Goal: Task Accomplishment & Management: Complete application form

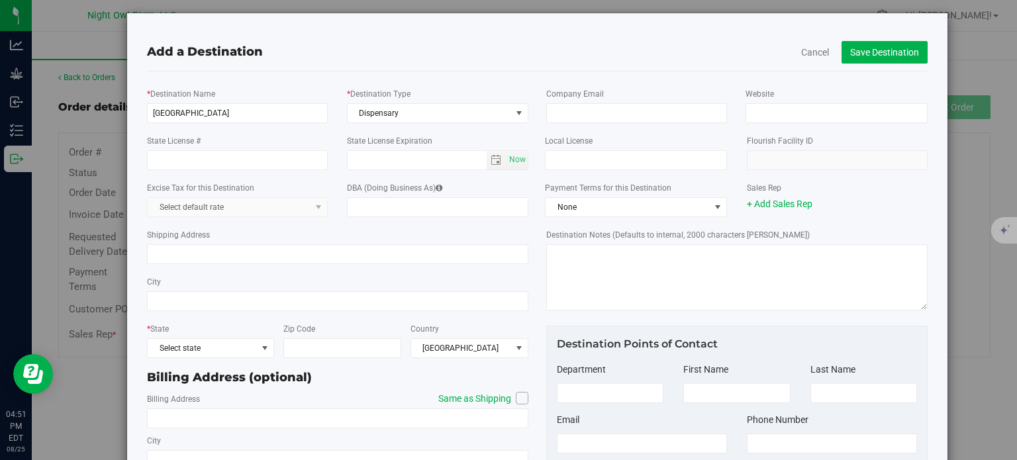
scroll to position [21, 0]
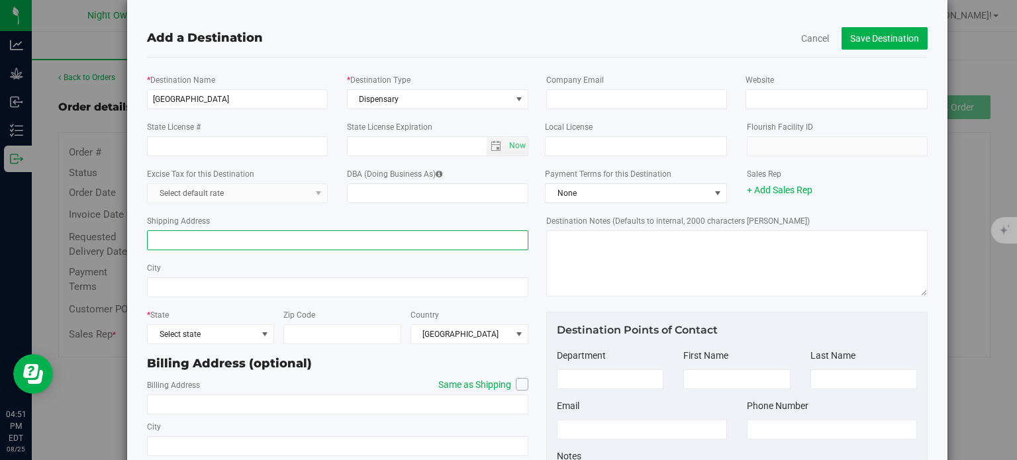
click at [352, 242] on input "Shipping Address" at bounding box center [337, 240] width 381 height 20
type input "[STREET_ADDRESS]"
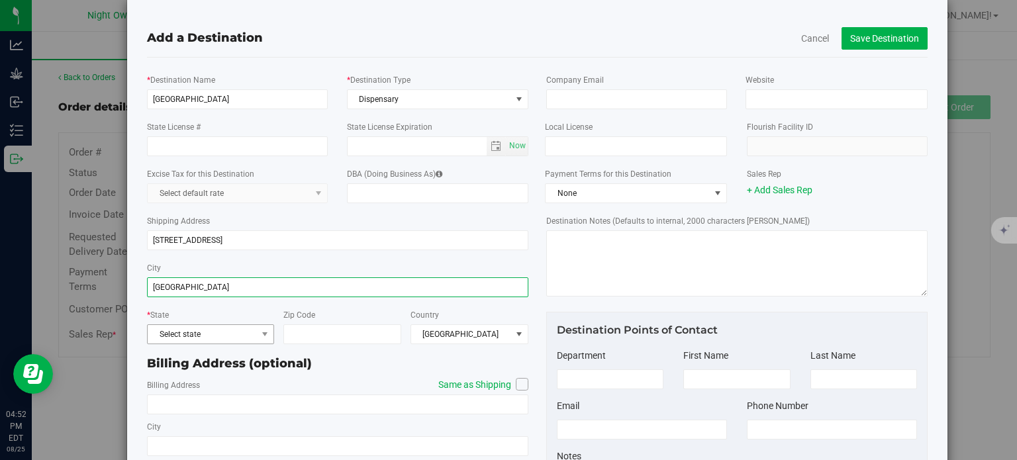
type input "[GEOGRAPHIC_DATA]"
click at [257, 331] on span at bounding box center [265, 334] width 17 height 19
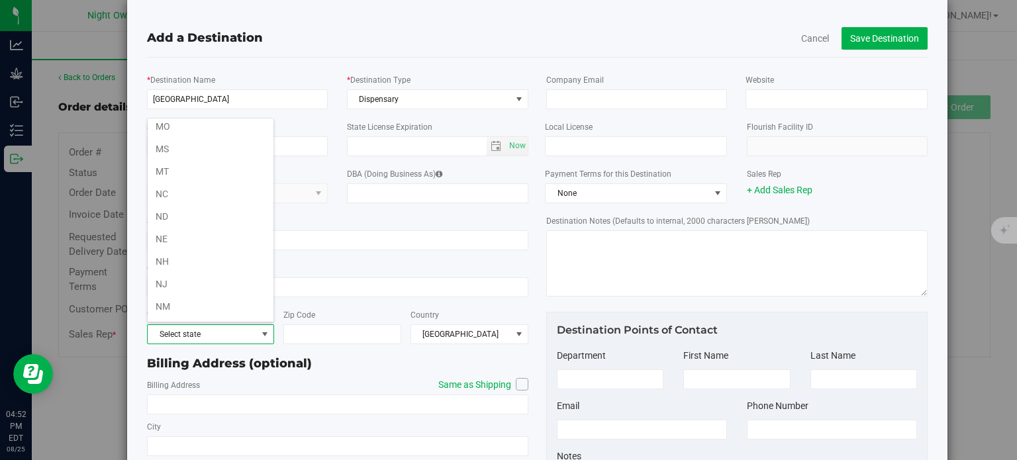
scroll to position [610, 0]
click at [206, 276] on li "NY" at bounding box center [211, 287] width 126 height 23
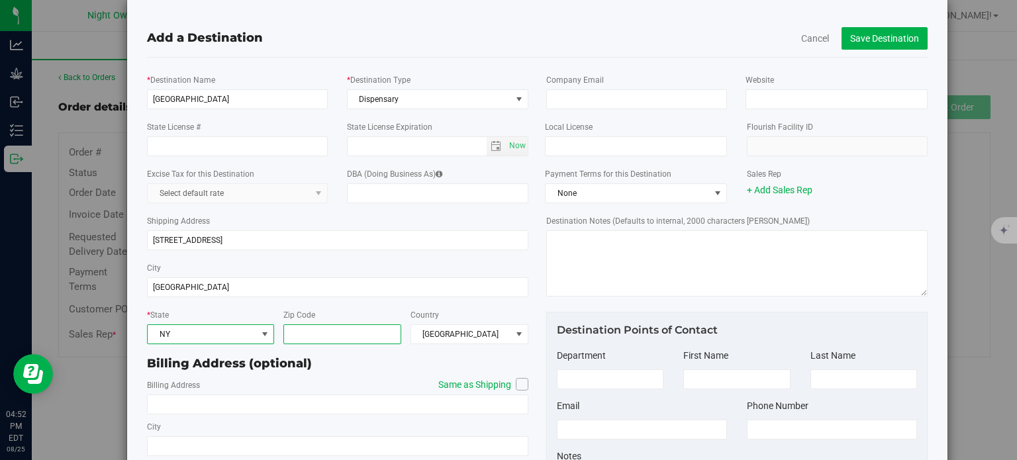
click at [312, 332] on input "Zip Code" at bounding box center [342, 334] width 118 height 20
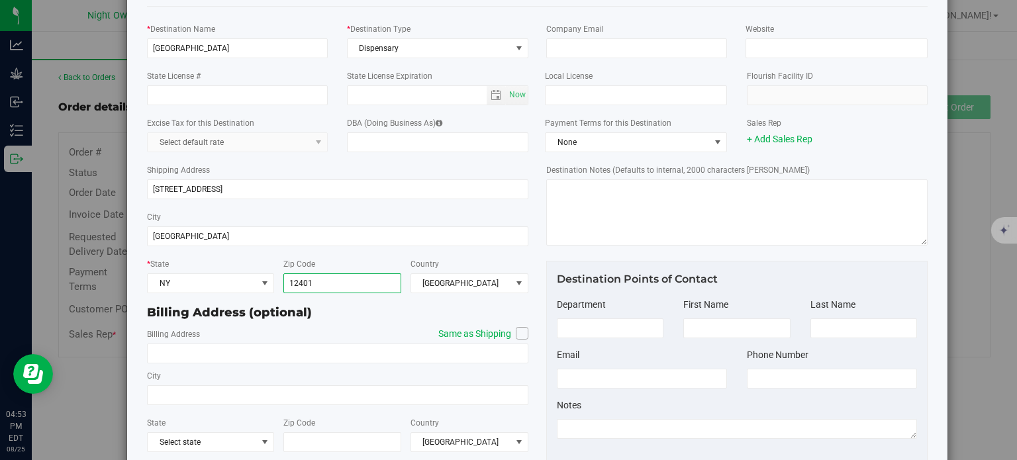
scroll to position [84, 0]
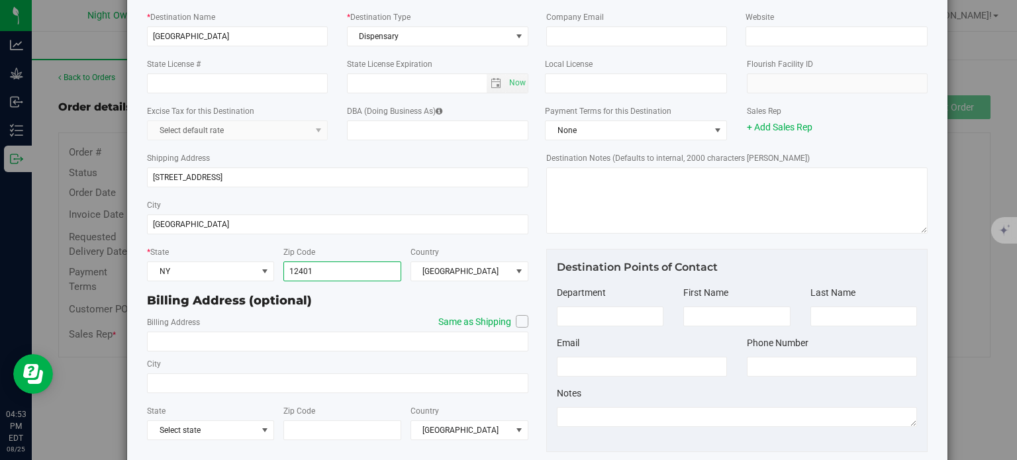
type input "12401"
click at [522, 321] on icon at bounding box center [522, 321] width 8 height 0
click at [0, 0] on input "Same as Shipping" at bounding box center [0, 0] width 0 height 0
type input "[STREET_ADDRESS]"
type input "[GEOGRAPHIC_DATA]"
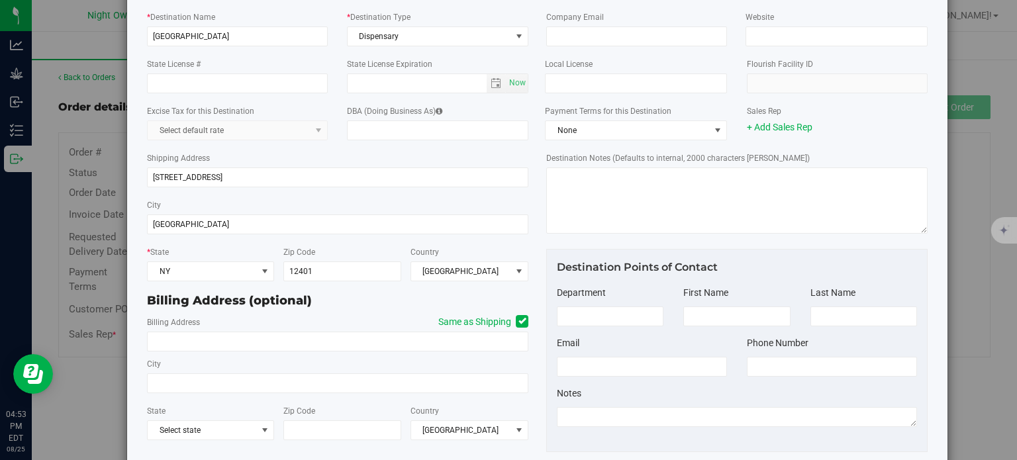
type input "12401"
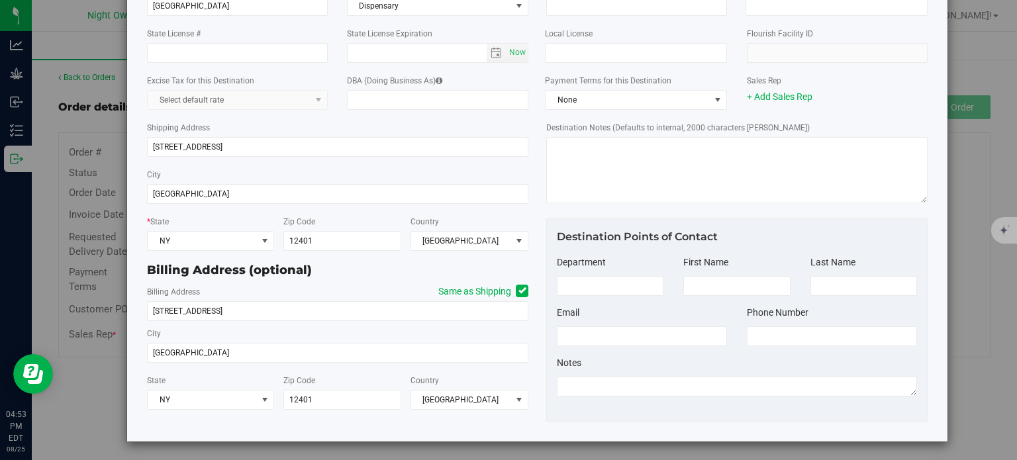
scroll to position [0, 0]
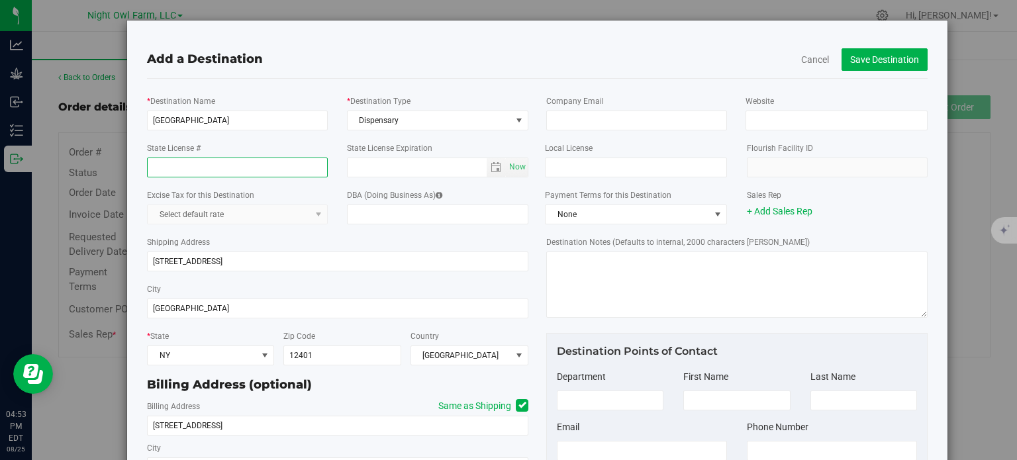
click at [323, 166] on input "State License #" at bounding box center [237, 168] width 181 height 20
click at [783, 213] on link "+ Add Sales Rep" at bounding box center [780, 211] width 66 height 11
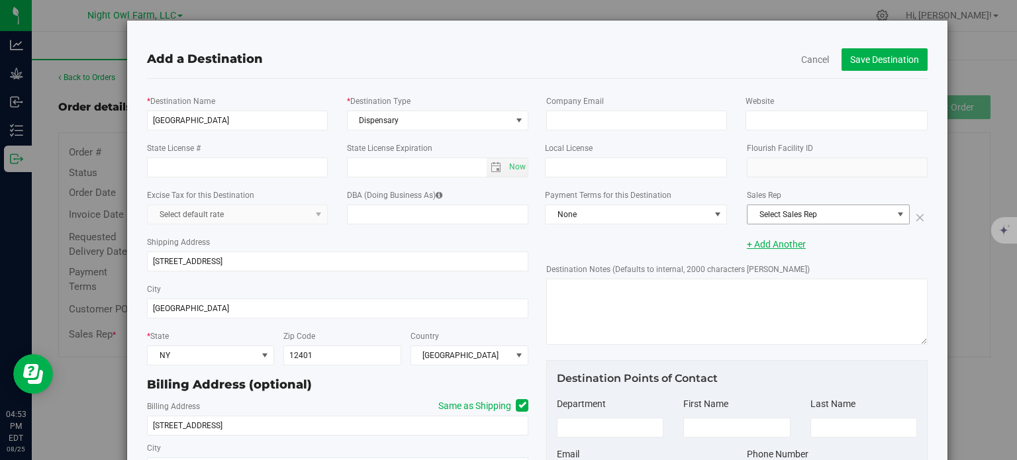
click at [783, 213] on span "Select Sales Rep" at bounding box center [820, 214] width 145 height 19
click at [833, 267] on div "Destination Notes (Defaults to internal, 2000 characters [PERSON_NAME])" at bounding box center [736, 303] width 381 height 93
click at [700, 212] on span "None" at bounding box center [628, 214] width 164 height 19
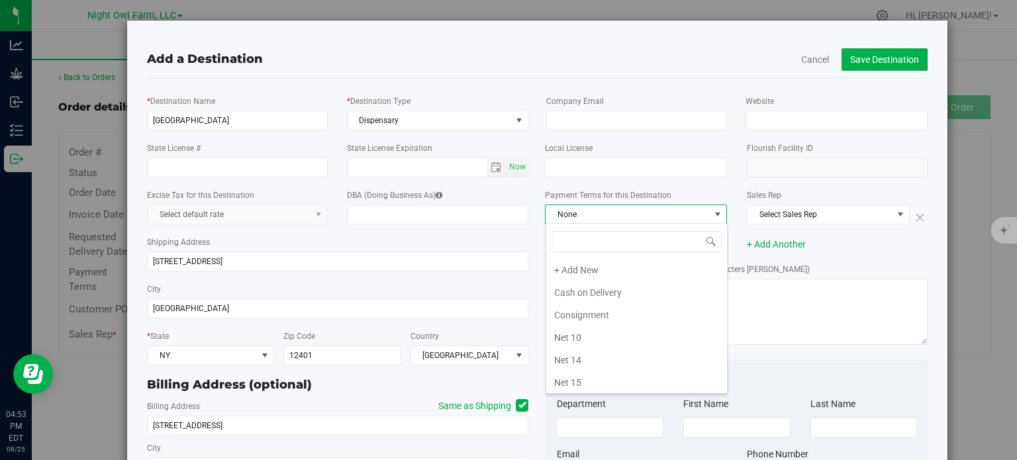
scroll to position [19, 181]
click at [646, 294] on li "Net 30" at bounding box center [636, 294] width 181 height 23
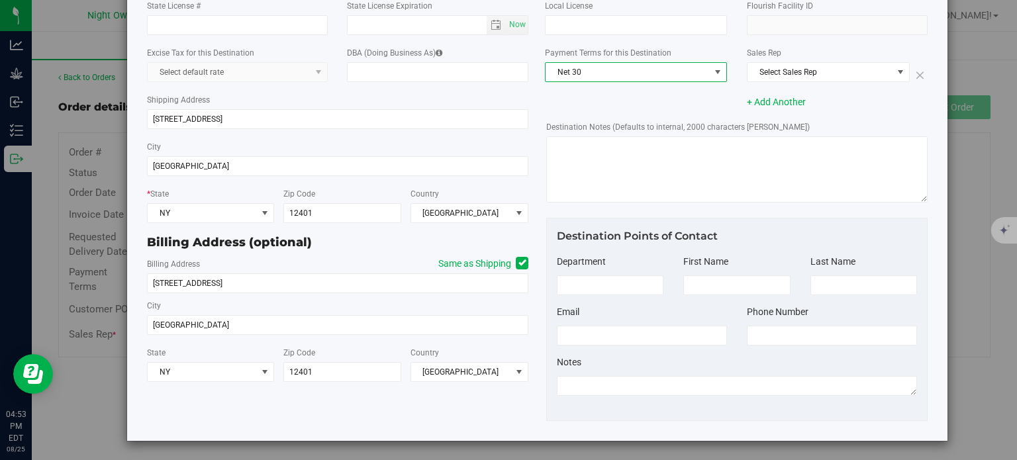
scroll to position [0, 0]
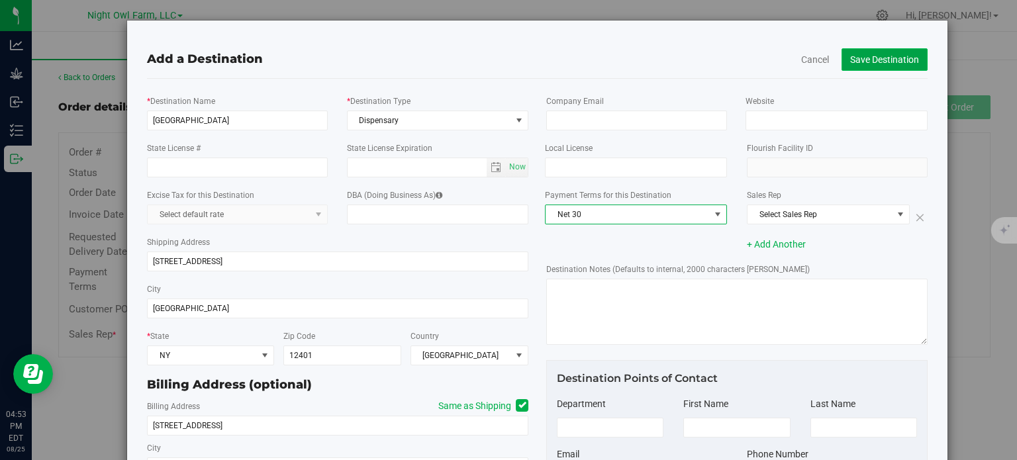
click at [889, 56] on button "Save Destination" at bounding box center [885, 59] width 86 height 23
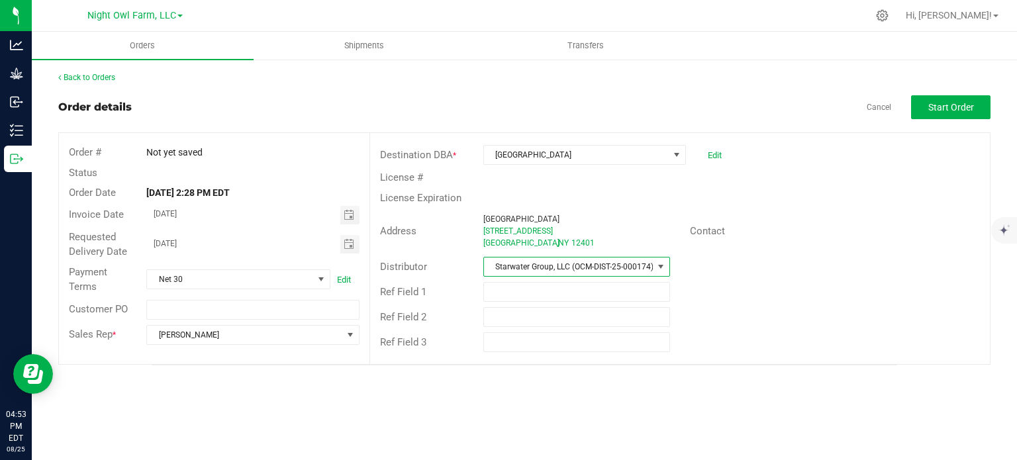
click at [660, 266] on span at bounding box center [661, 267] width 11 height 11
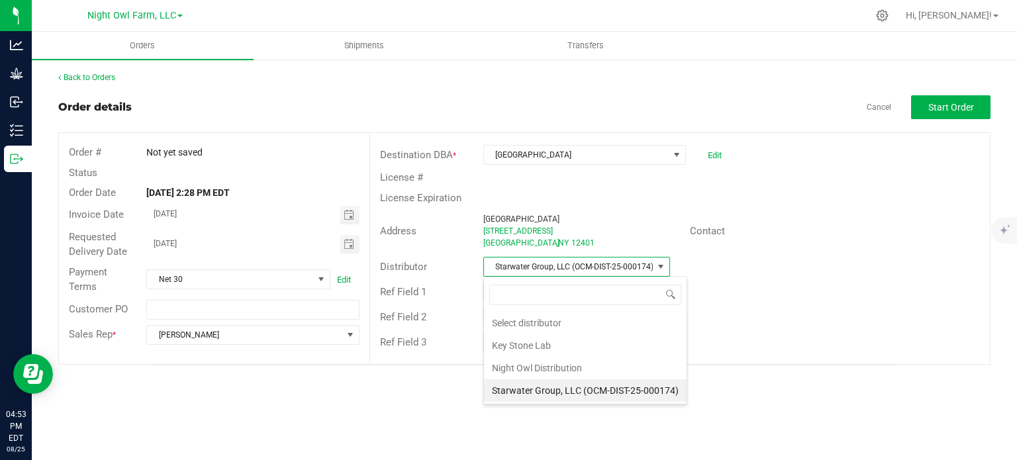
scroll to position [19, 187]
click at [622, 369] on li "Night Owl Distribution" at bounding box center [585, 368] width 203 height 23
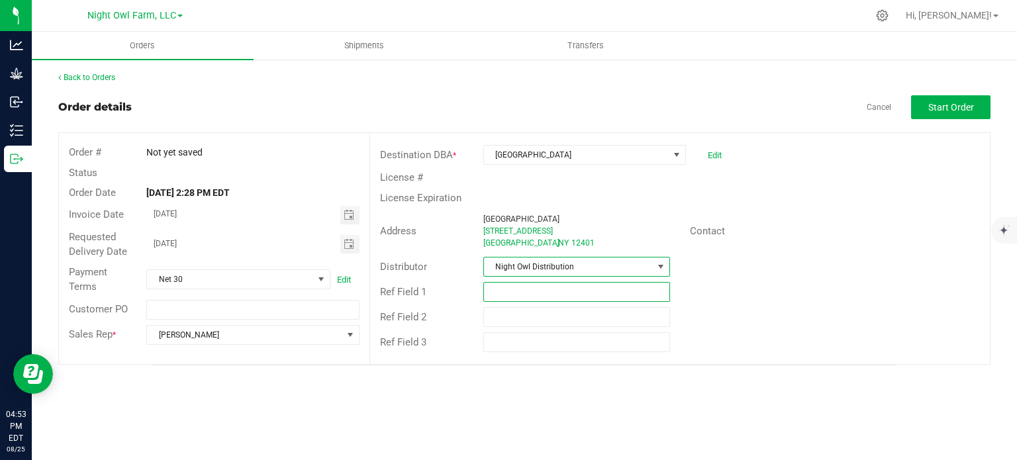
click at [591, 291] on input "text" at bounding box center [576, 292] width 187 height 20
click at [930, 113] on button "Start Order" at bounding box center [950, 107] width 79 height 24
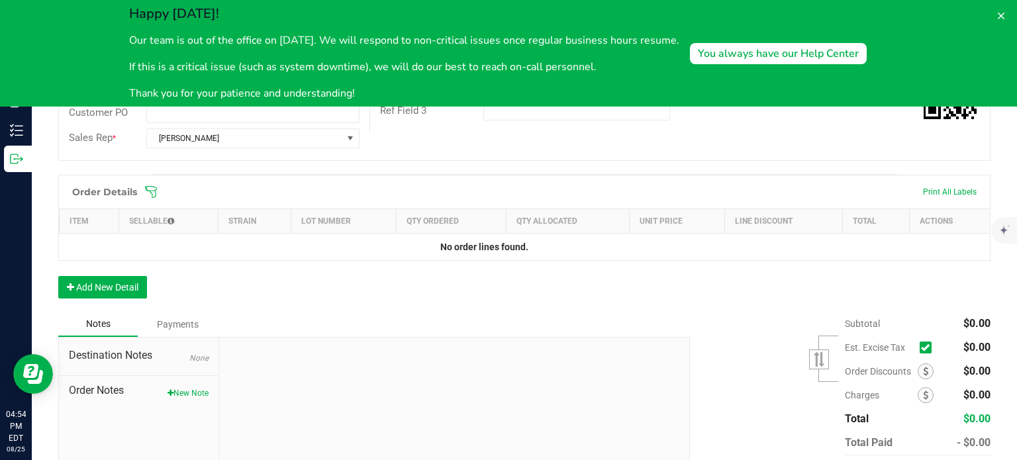
scroll to position [241, 0]
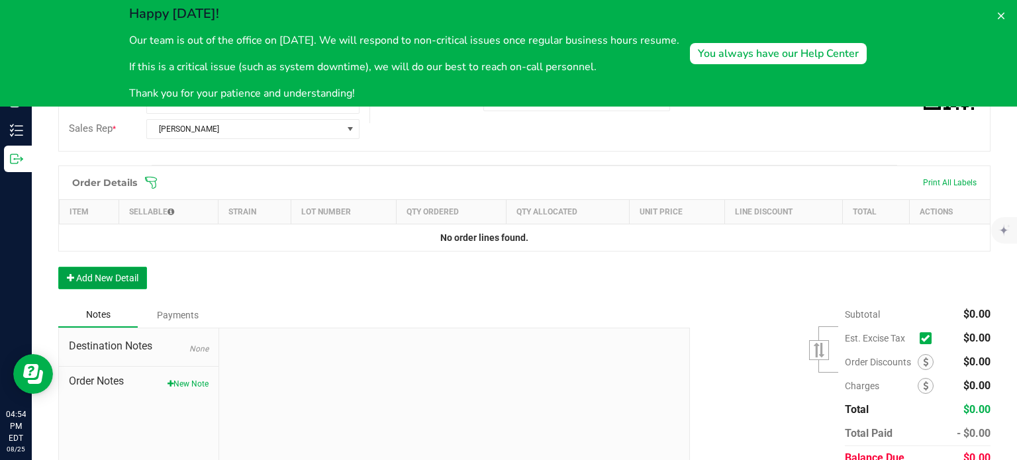
click at [110, 277] on button "Add New Detail" at bounding box center [102, 278] width 89 height 23
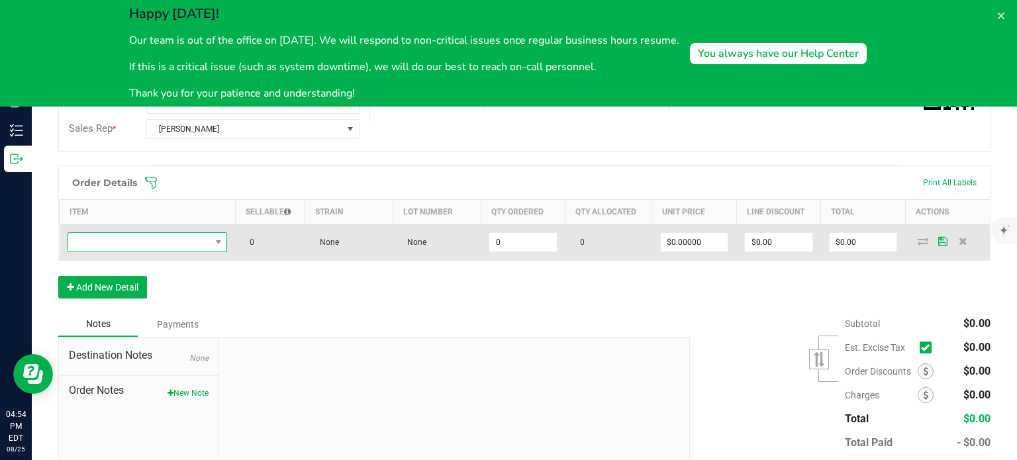
click at [170, 235] on span "NO DATA FOUND" at bounding box center [139, 242] width 142 height 19
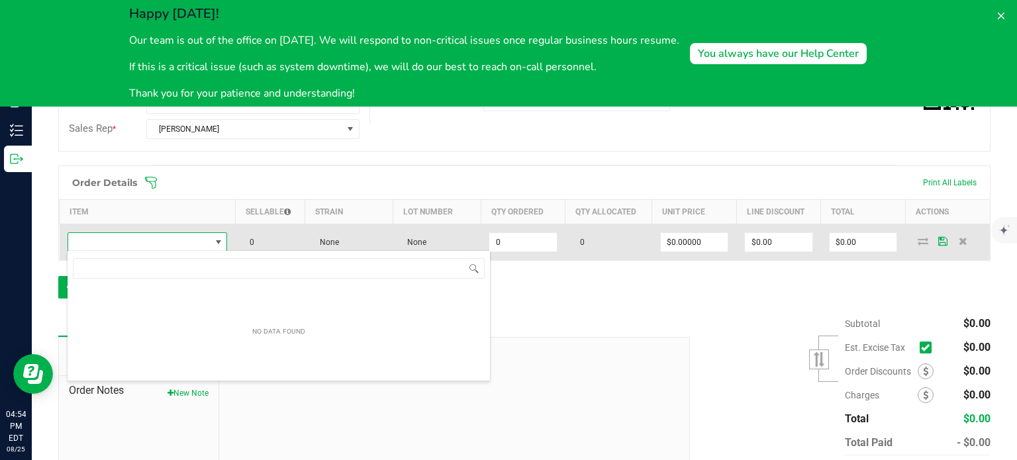
scroll to position [19, 160]
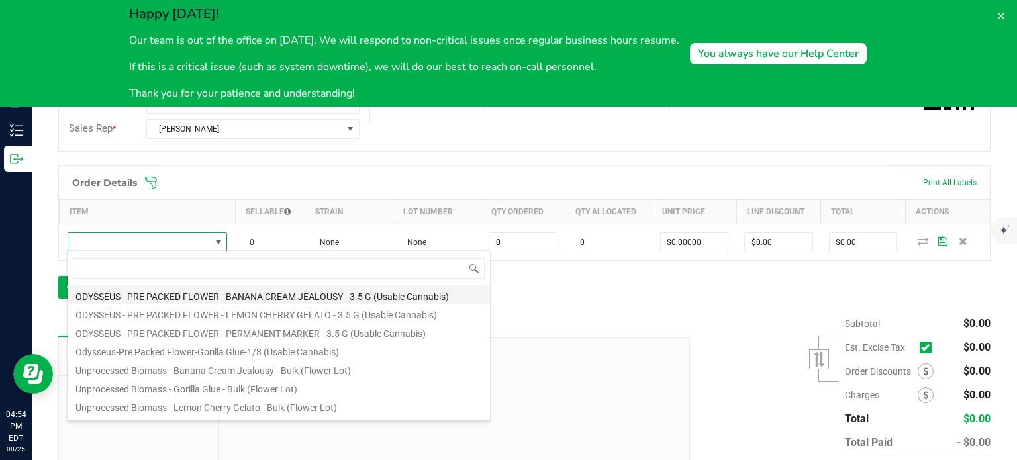
click at [176, 294] on li "ODYSSEUS - PRE PACKED FLOWER - BANANA CREAM JEALOUSY - 3.5 G (Usable Cannabis)" at bounding box center [279, 294] width 422 height 19
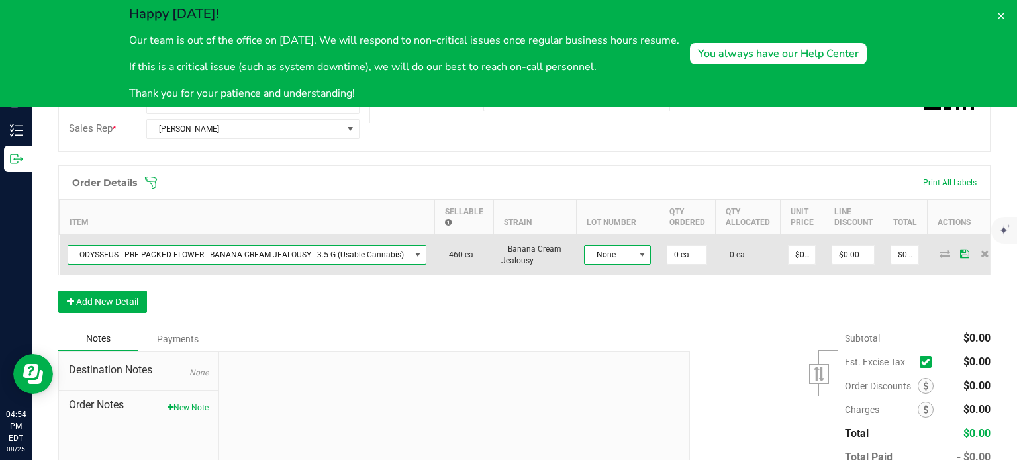
click at [637, 252] on span at bounding box center [642, 255] width 11 height 11
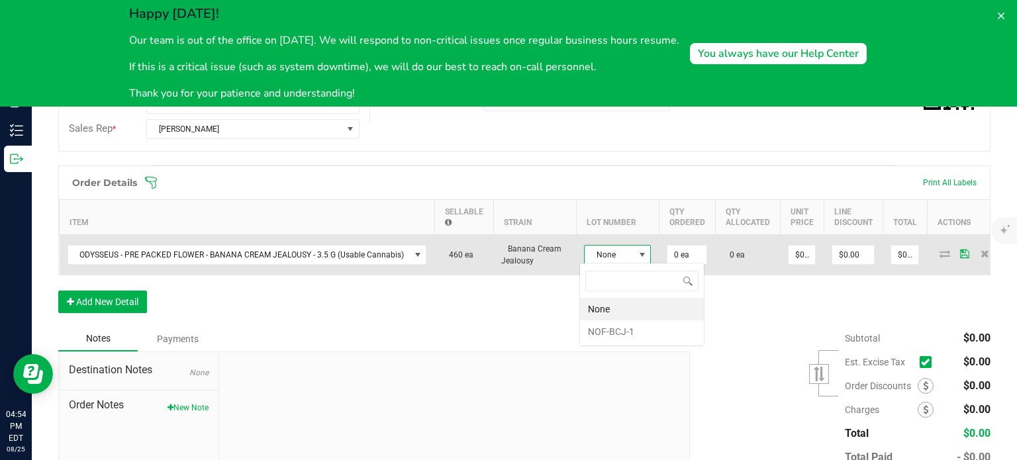
scroll to position [19, 67]
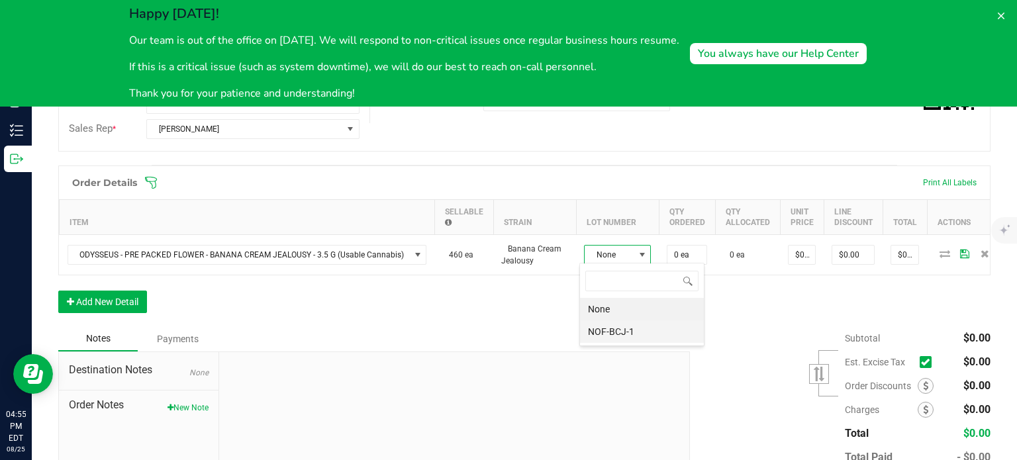
click at [633, 327] on li "NOF-BCJ-1" at bounding box center [642, 331] width 124 height 23
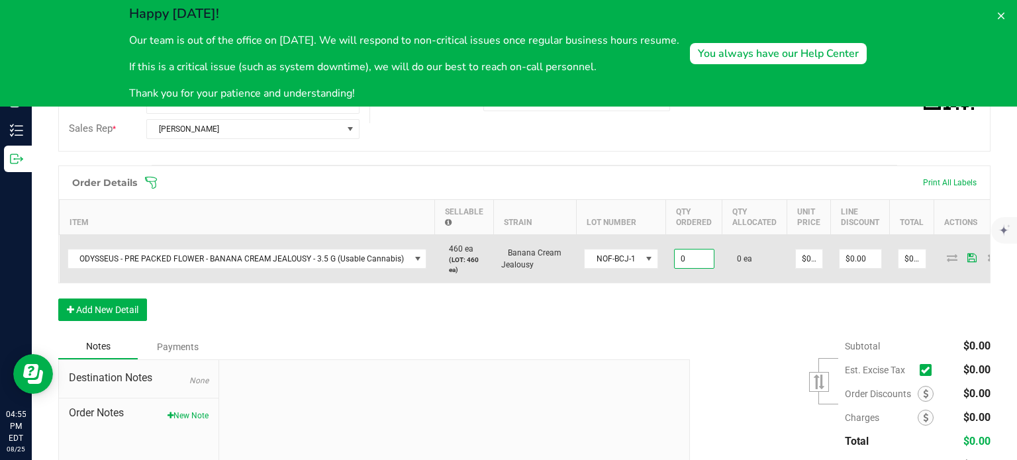
click at [681, 259] on input "0" at bounding box center [694, 259] width 39 height 19
type input "50 ea"
type input "0"
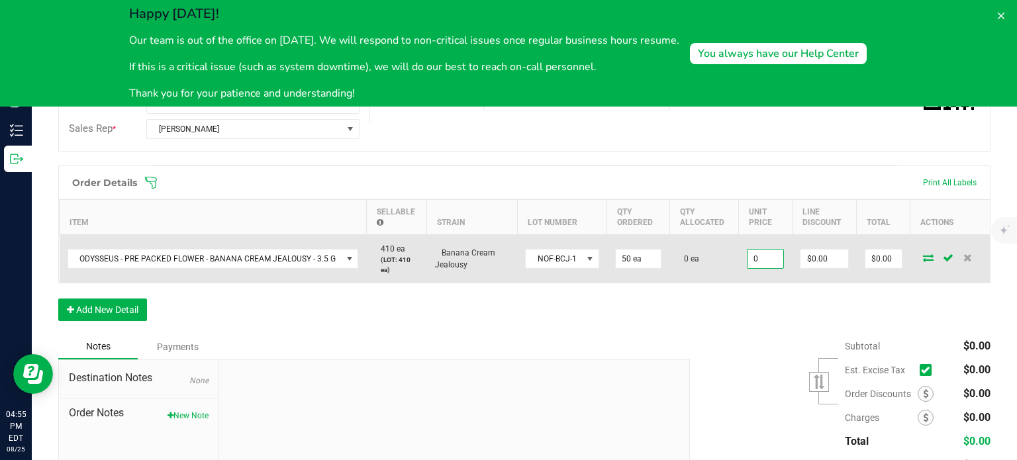
click at [768, 254] on input "0" at bounding box center [766, 259] width 36 height 19
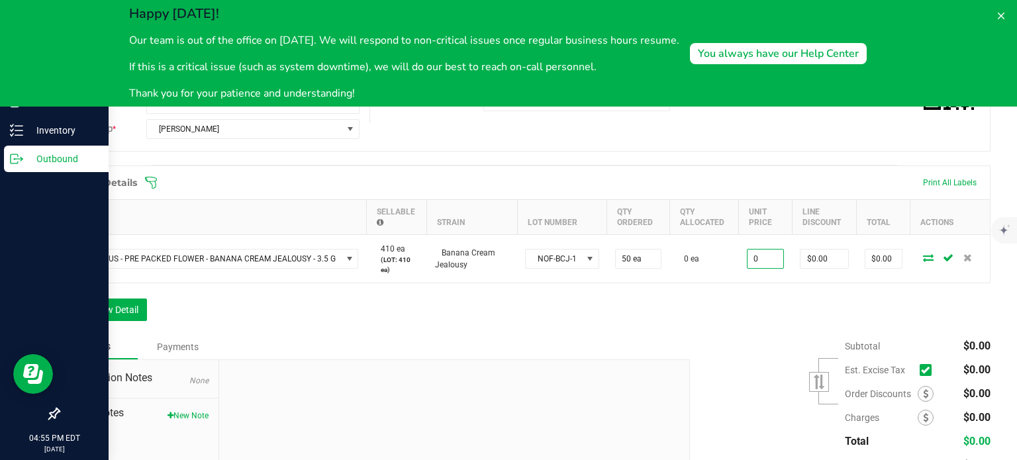
type input "$0.00000"
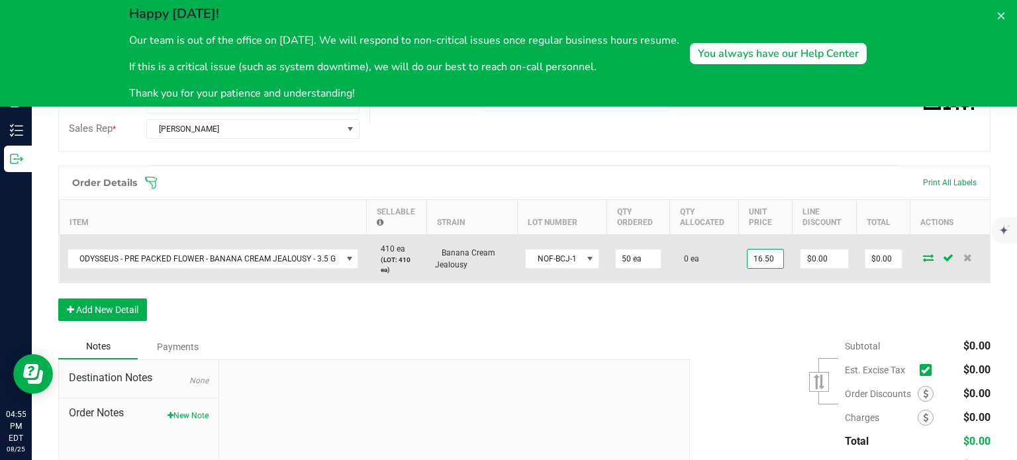
type input "$16.50000"
type input "0"
type input "$825.00"
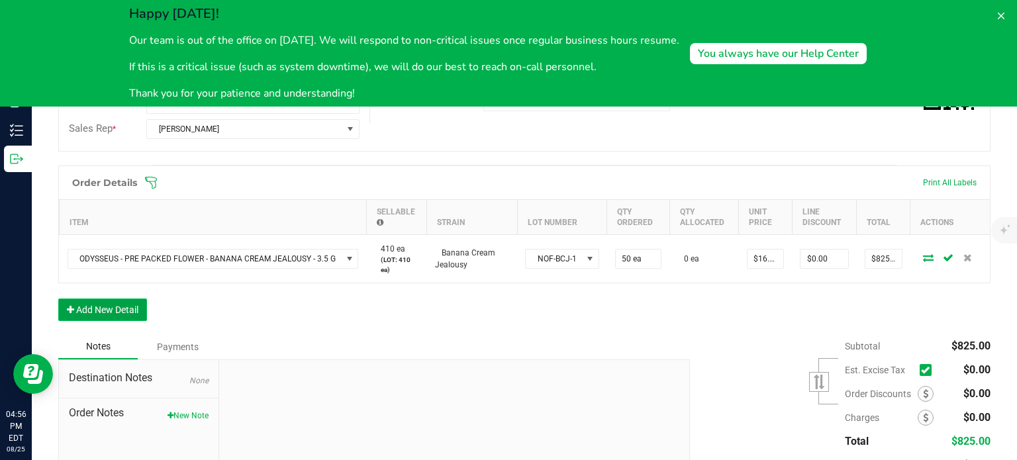
click at [121, 306] on button "Add New Detail" at bounding box center [102, 310] width 89 height 23
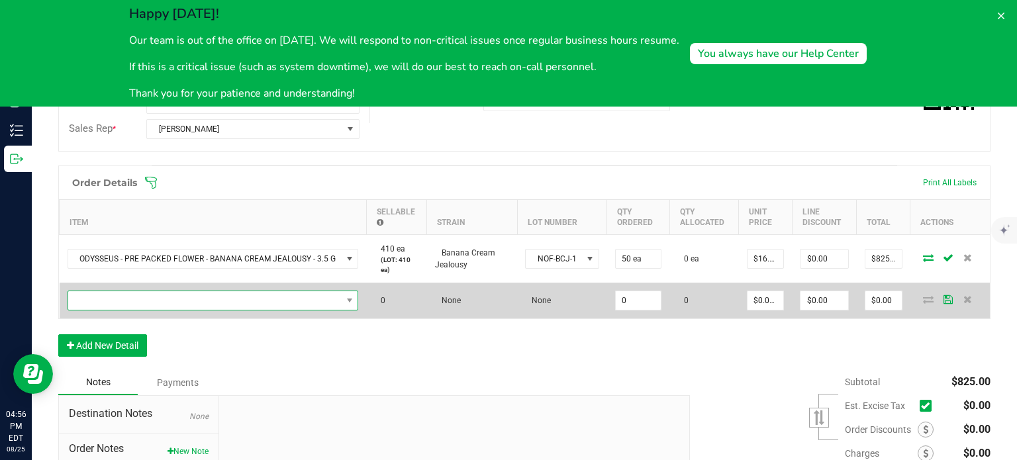
click at [130, 300] on span "NO DATA FOUND" at bounding box center [204, 300] width 273 height 19
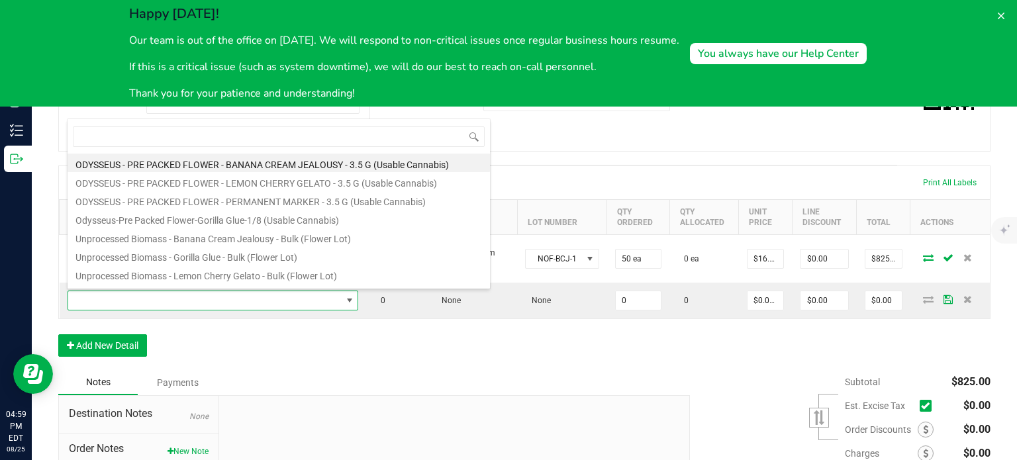
click at [594, 153] on div "Order details Export PDF Done Editing Order # 00000002 Status Created Order Dat…" at bounding box center [524, 214] width 932 height 720
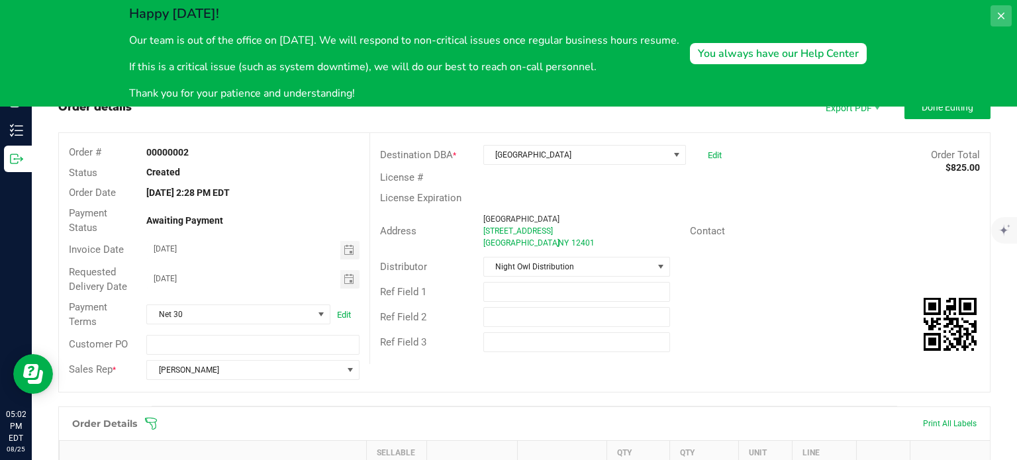
click at [1003, 14] on icon at bounding box center [1001, 16] width 7 height 7
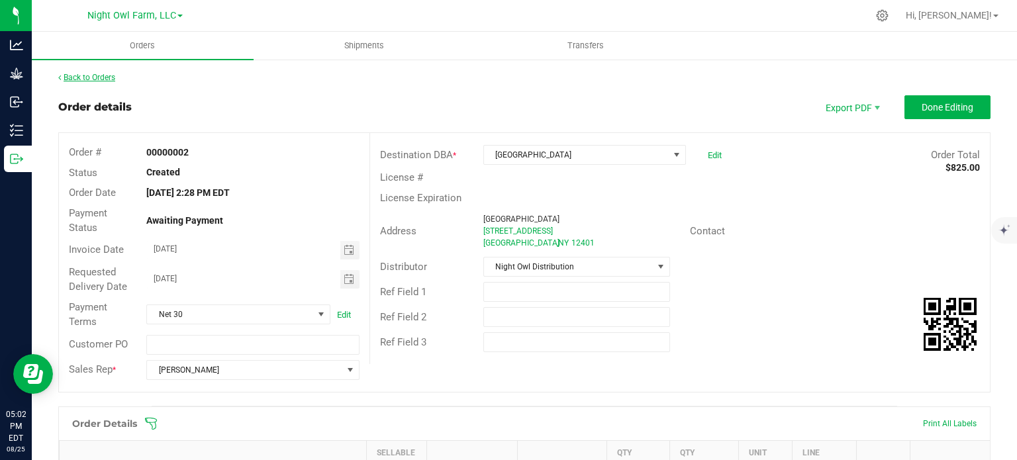
click at [81, 73] on link "Back to Orders" at bounding box center [86, 77] width 57 height 9
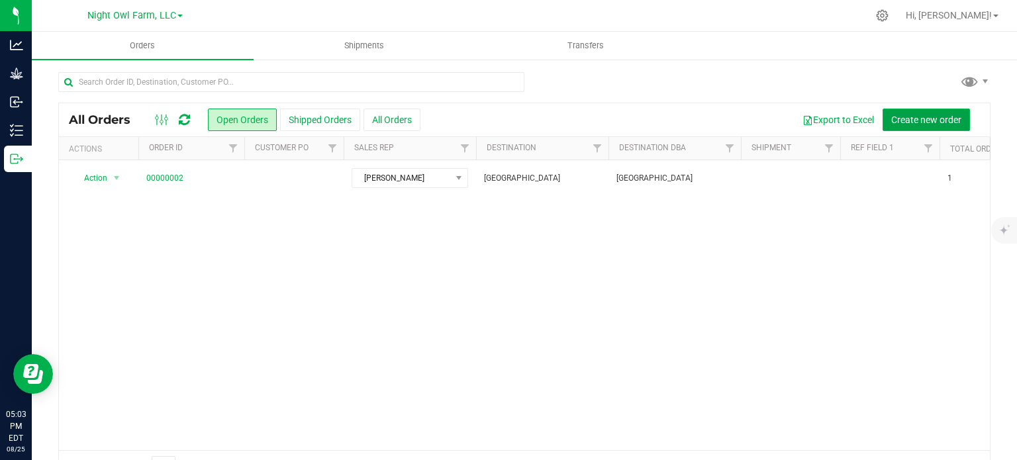
click at [935, 116] on span "Create new order" at bounding box center [926, 120] width 70 height 11
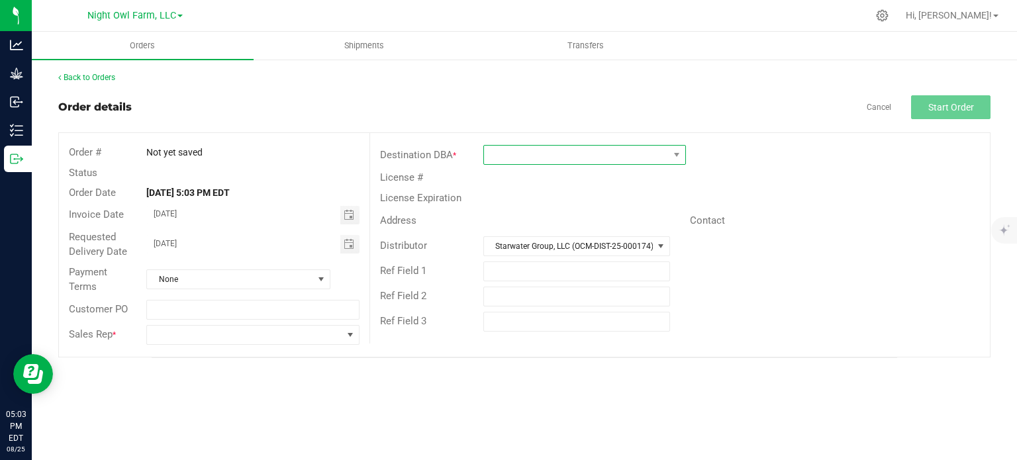
click at [551, 156] on span at bounding box center [576, 155] width 185 height 19
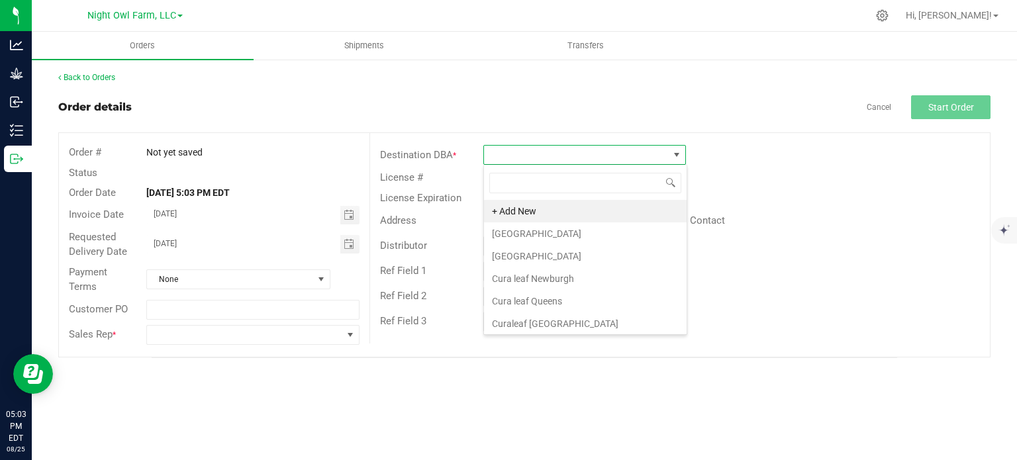
scroll to position [19, 203]
click at [547, 212] on li "+ Add New" at bounding box center [585, 211] width 203 height 23
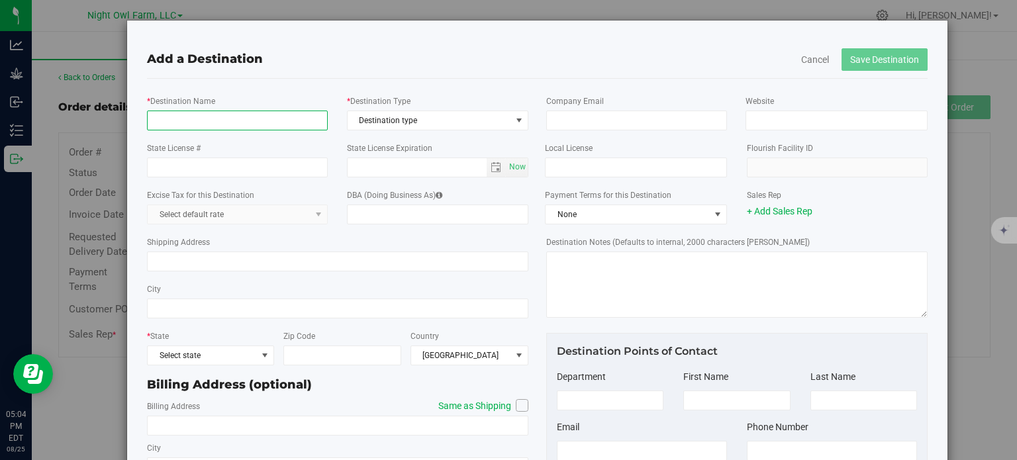
click at [251, 119] on input "* Destination Name" at bounding box center [237, 121] width 181 height 20
type input "[GEOGRAPHIC_DATA]"
click at [407, 125] on span "Destination type" at bounding box center [430, 120] width 164 height 19
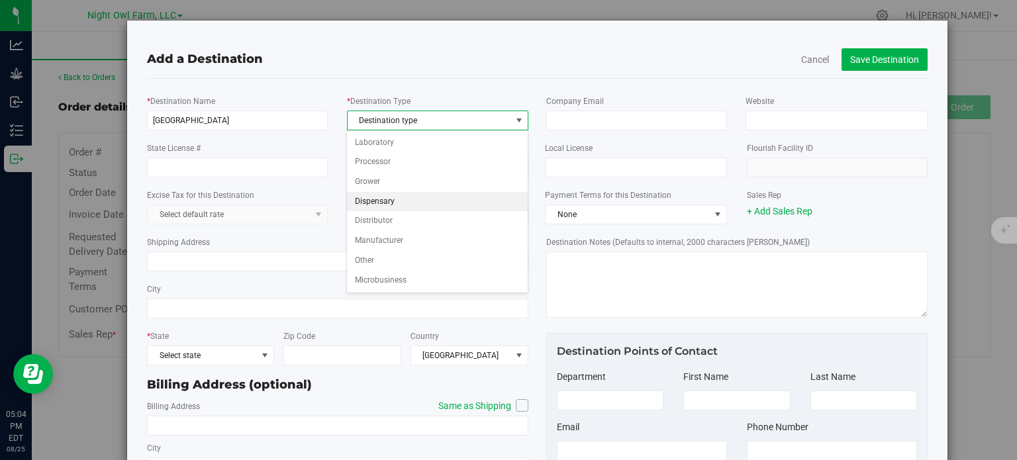
click at [403, 204] on li "Dispensary" at bounding box center [437, 202] width 181 height 20
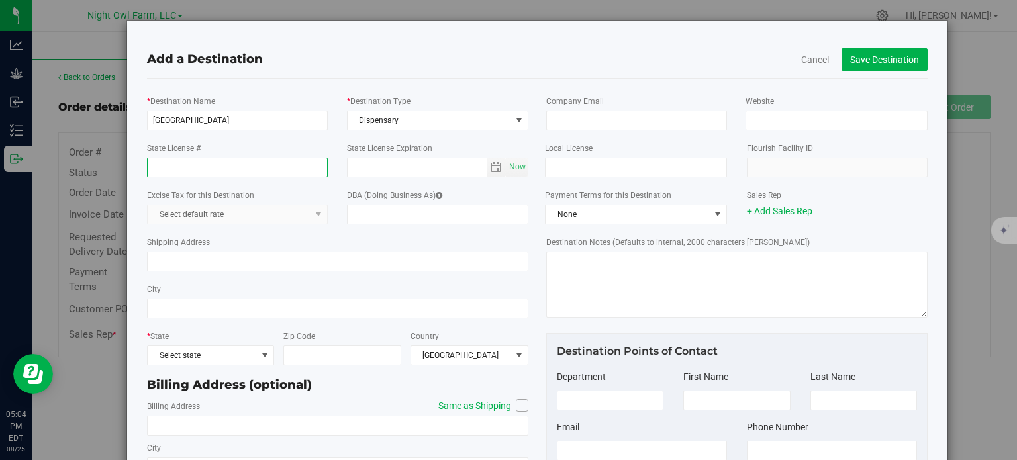
click at [278, 165] on input "State License #" at bounding box center [237, 168] width 181 height 20
type input "OCMRETL-2023-001882"
click at [221, 215] on kendo-dropdownlist "Select default rate" at bounding box center [237, 215] width 181 height 20
click at [318, 216] on kendo-dropdownlist "Select default rate" at bounding box center [237, 215] width 181 height 20
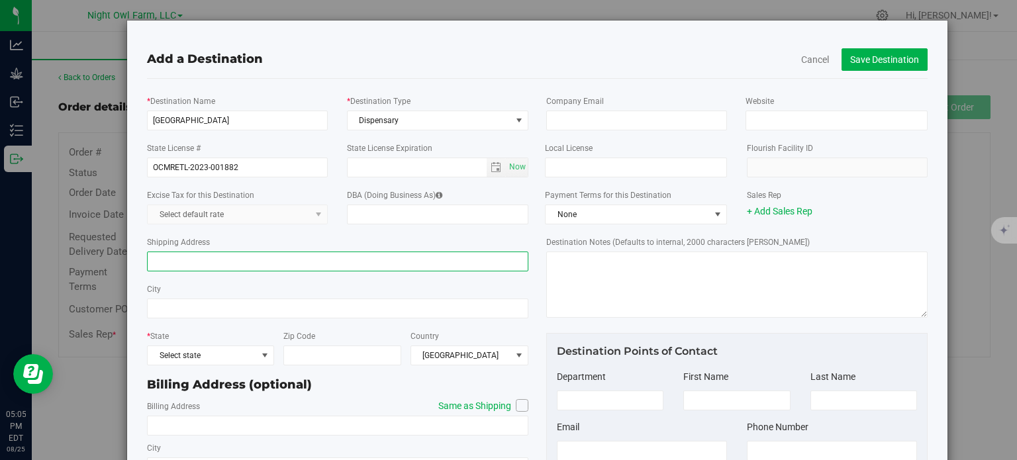
click at [301, 262] on input "Shipping Address" at bounding box center [337, 262] width 381 height 20
type input "[STREET_ADDRESS]"
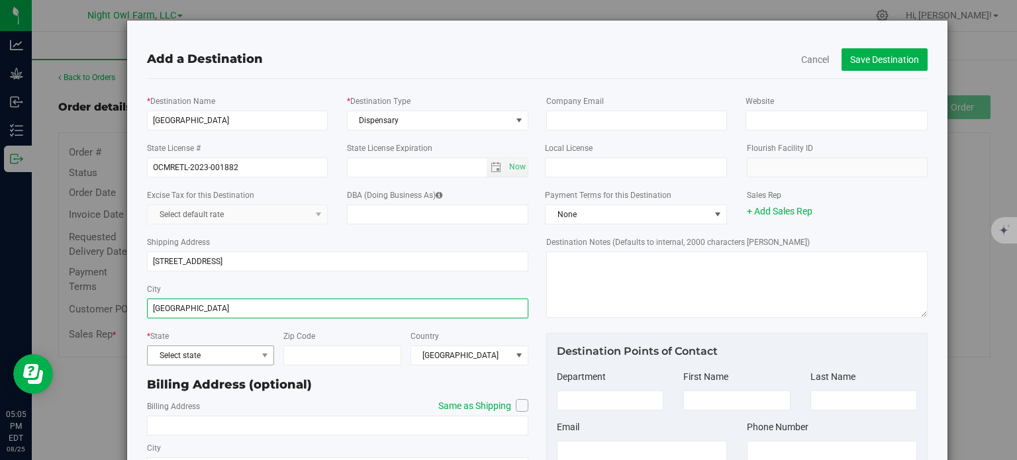
scroll to position [51, 0]
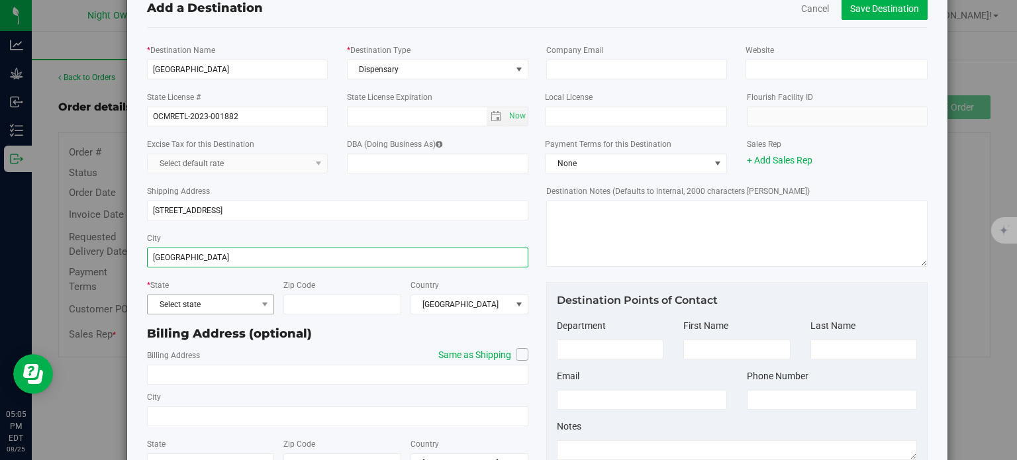
type input "[GEOGRAPHIC_DATA]"
click at [251, 299] on span "Select state" at bounding box center [202, 304] width 109 height 19
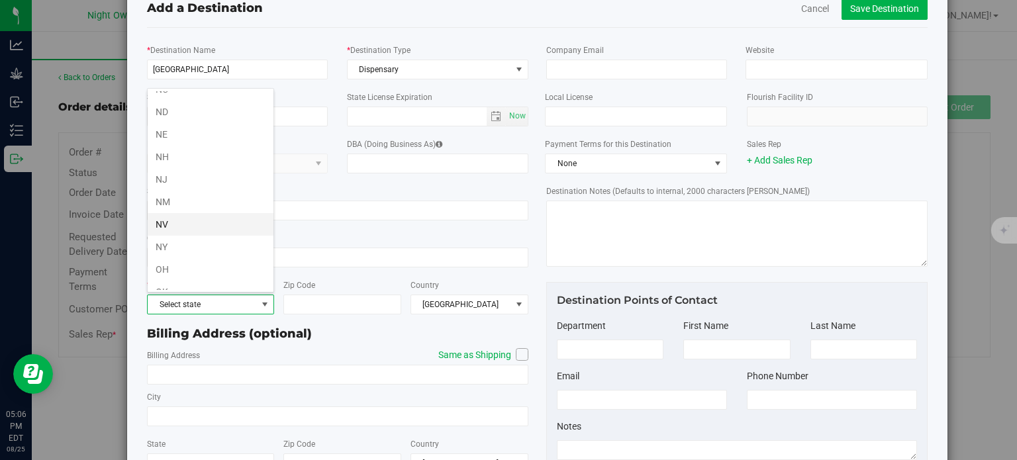
scroll to position [623, 0]
click at [171, 236] on li "NY" at bounding box center [211, 245] width 126 height 23
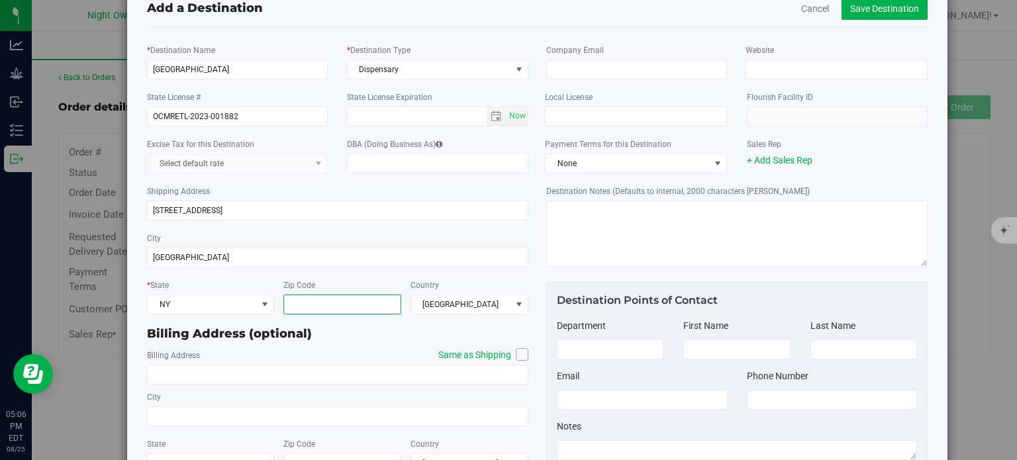
click at [290, 301] on input "Zip Code" at bounding box center [342, 305] width 118 height 20
type input "11229"
click at [522, 354] on icon at bounding box center [522, 354] width 8 height 0
click at [0, 0] on input "Same as Shipping" at bounding box center [0, 0] width 0 height 0
type input "[STREET_ADDRESS]"
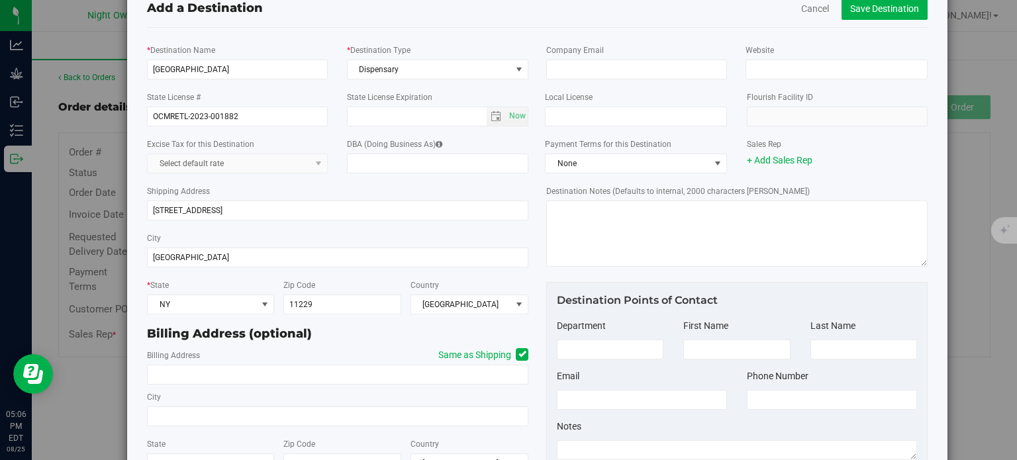
type input "[GEOGRAPHIC_DATA]"
type input "11229"
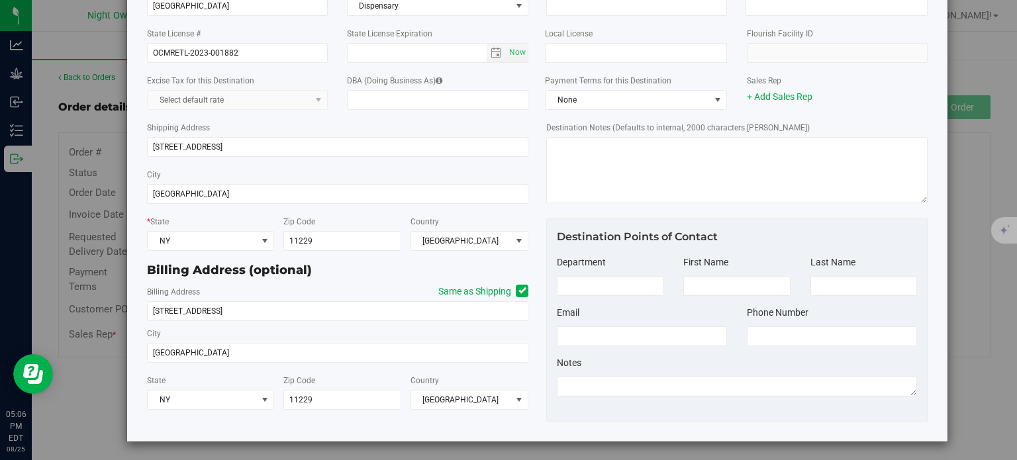
scroll to position [0, 0]
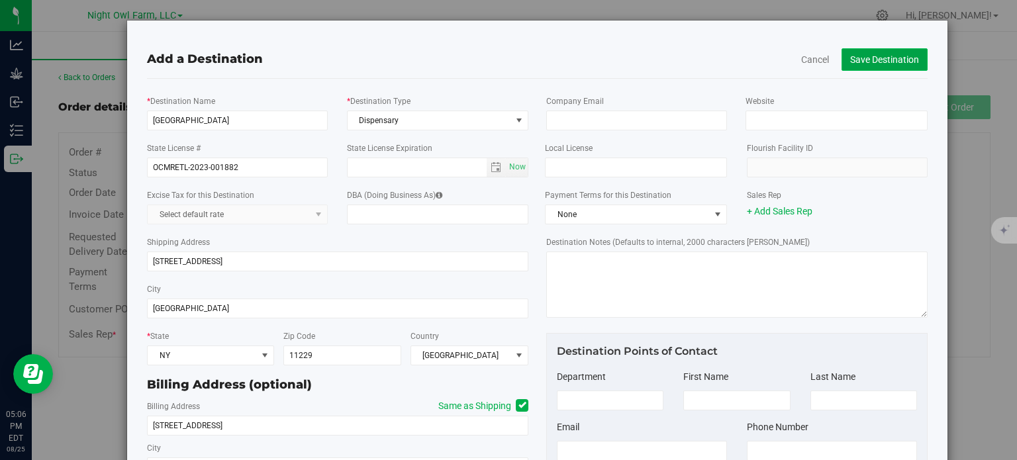
click at [861, 63] on button "Save Destination" at bounding box center [885, 59] width 86 height 23
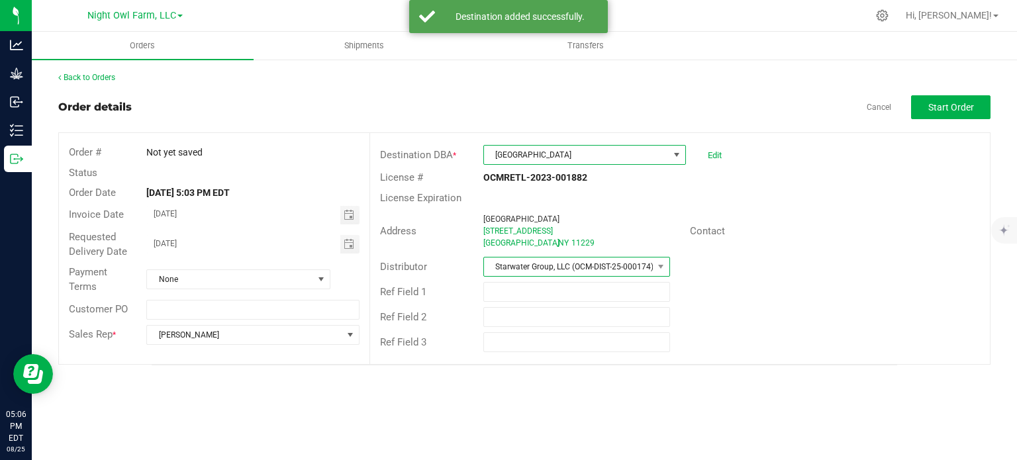
click at [648, 264] on span "Starwater Group, LLC (OCM-DIST-25-000174)" at bounding box center [568, 267] width 169 height 19
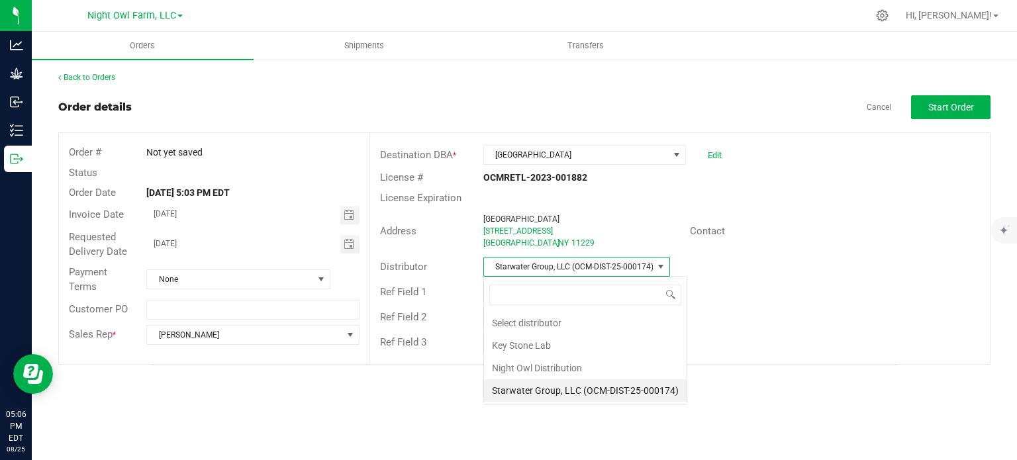
scroll to position [19, 187]
click at [601, 358] on li "Night Owl Distribution" at bounding box center [585, 368] width 203 height 23
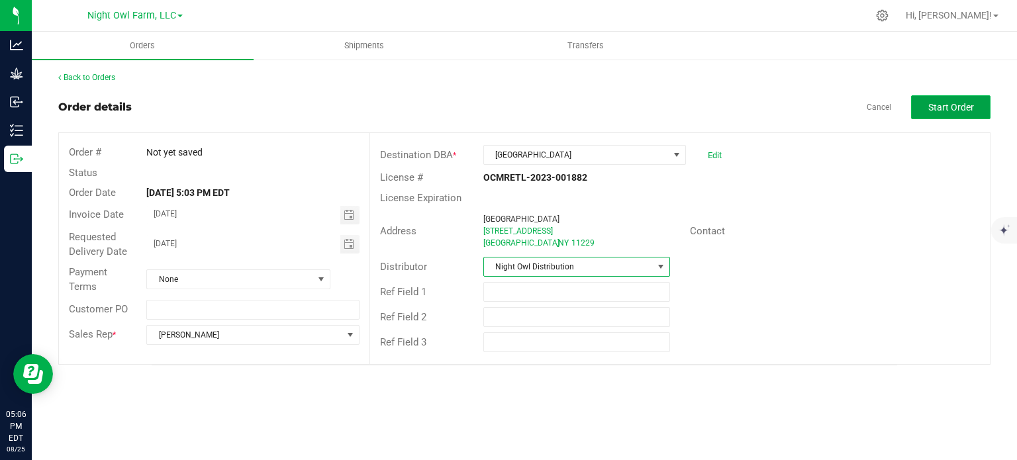
click at [960, 111] on span "Start Order" at bounding box center [951, 107] width 46 height 11
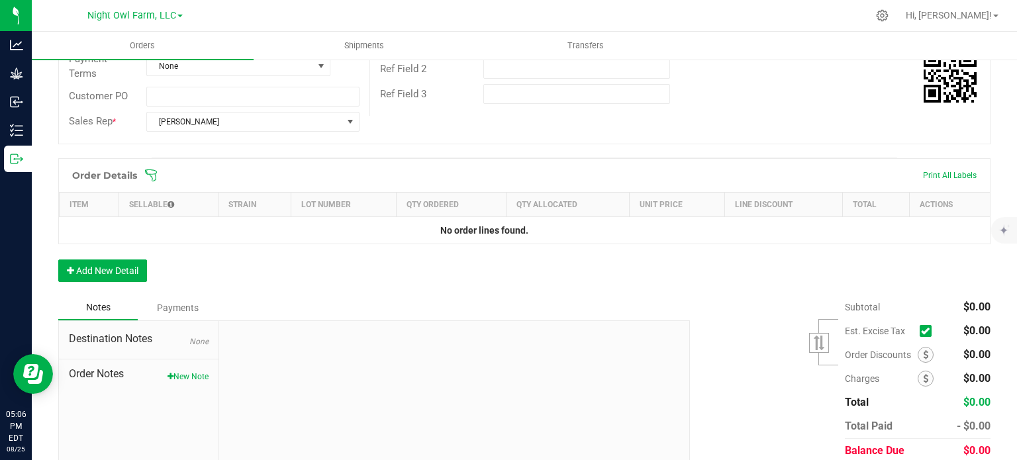
scroll to position [249, 0]
click at [106, 267] on button "Add New Detail" at bounding box center [102, 270] width 89 height 23
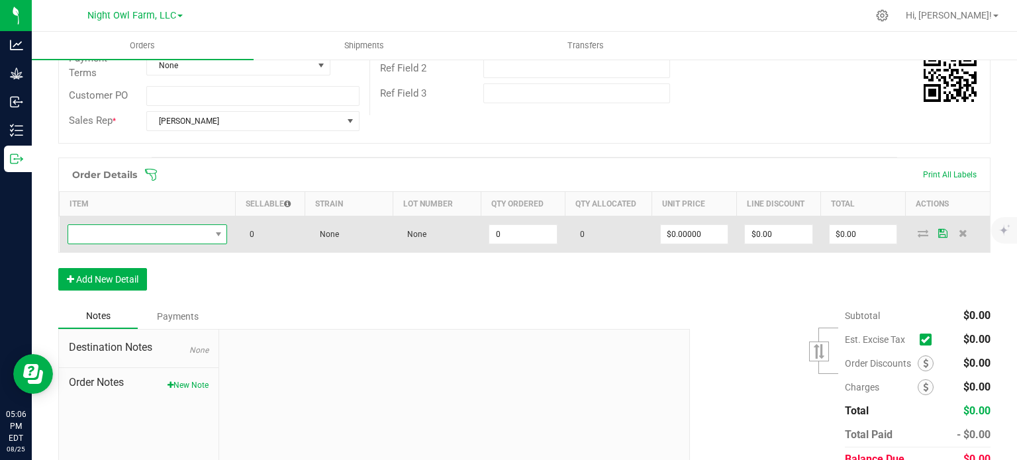
click at [154, 234] on span "NO DATA FOUND" at bounding box center [139, 234] width 142 height 19
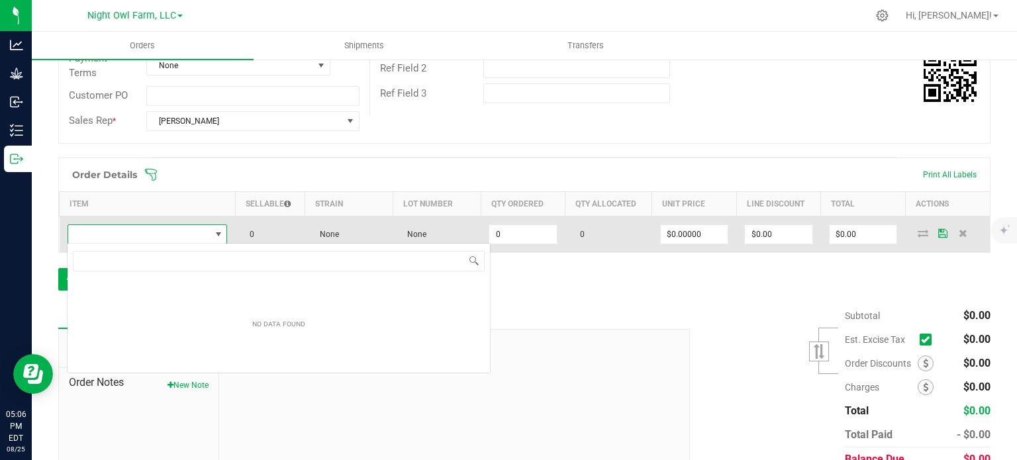
scroll to position [19, 160]
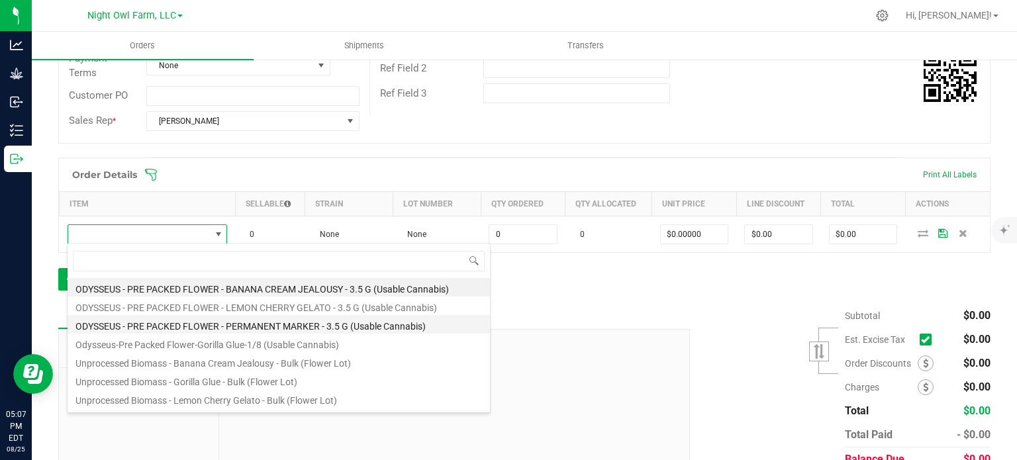
click at [169, 326] on li "ODYSSEUS - PRE PACKED FLOWER - PERMANENT MARKER - 3.5 G (Usable Cannabis)" at bounding box center [279, 324] width 422 height 19
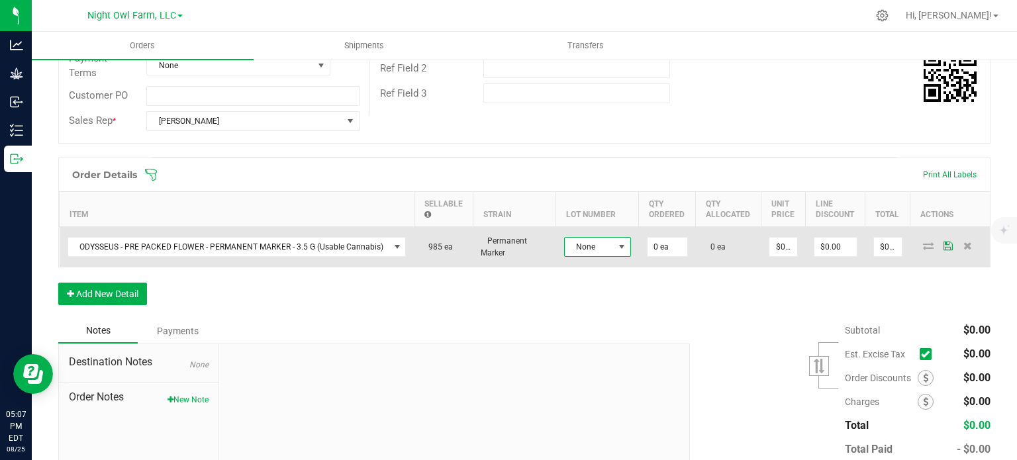
click at [613, 246] on span at bounding box center [621, 247] width 17 height 19
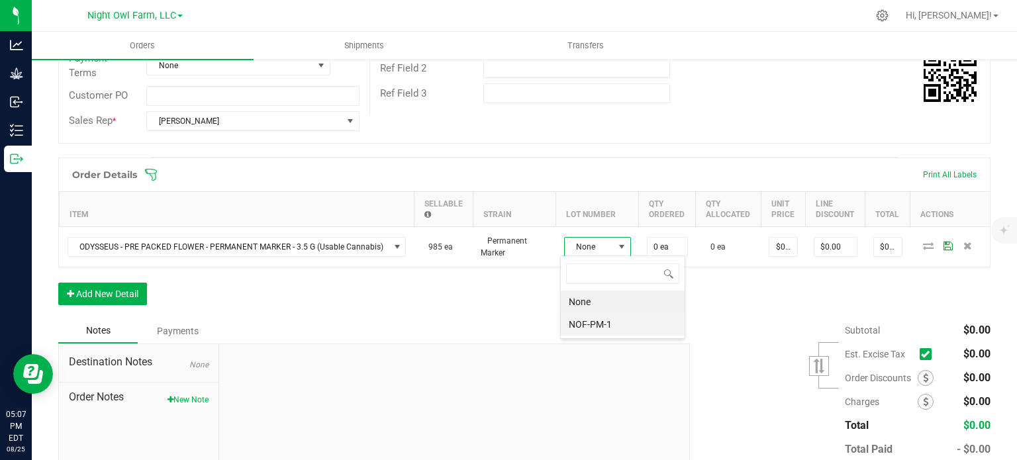
click at [595, 327] on li "NOF-PM-1" at bounding box center [623, 324] width 124 height 23
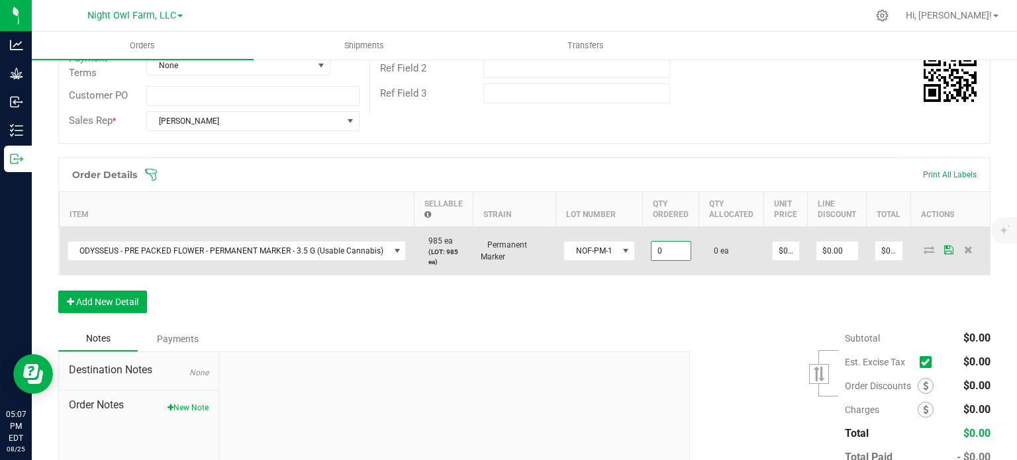
click at [656, 249] on input "0" at bounding box center [671, 251] width 39 height 19
type input "25 ea"
type input "0"
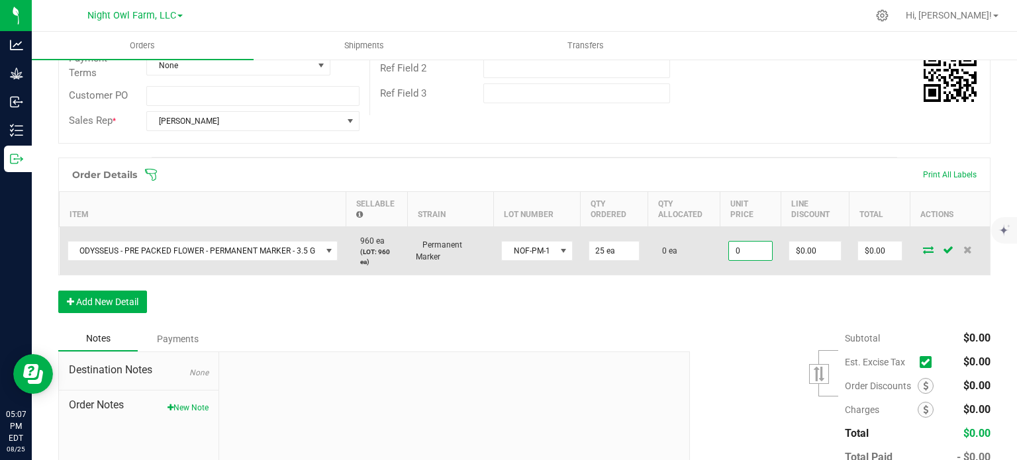
click at [761, 249] on input "0" at bounding box center [750, 251] width 43 height 19
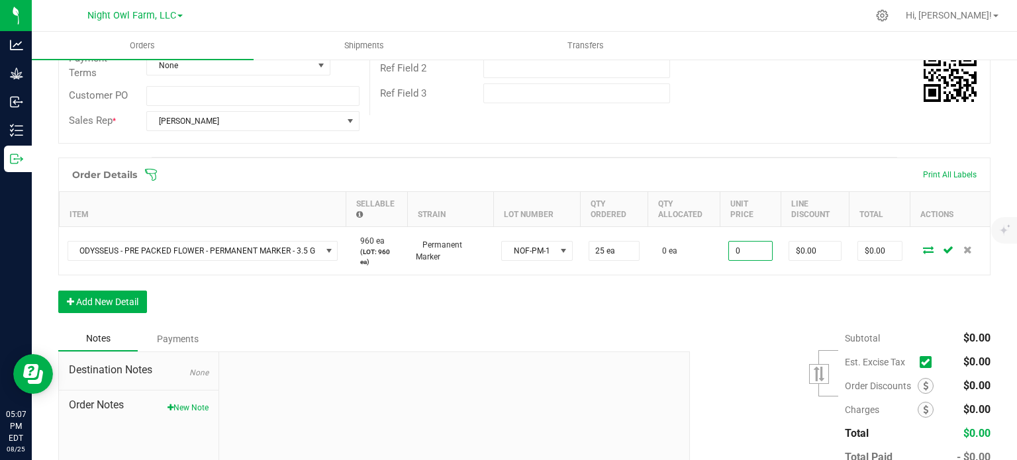
type input "$0.00000"
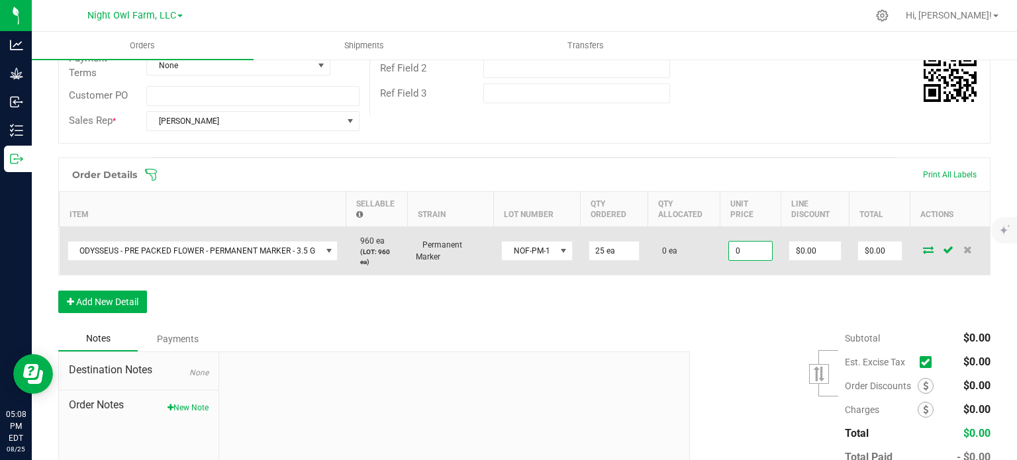
click at [761, 248] on input "0" at bounding box center [750, 251] width 43 height 19
type input "$16.50000"
type input "0"
type input "$412.50"
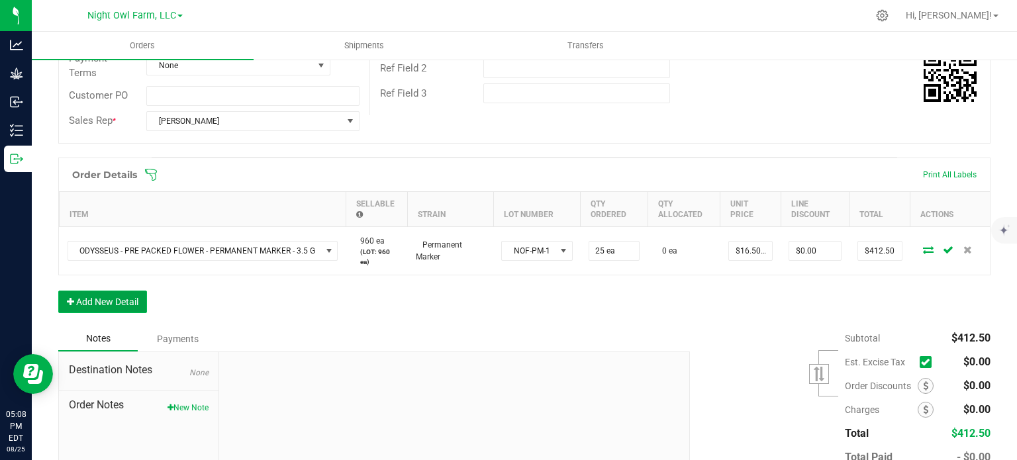
click at [99, 303] on button "Add New Detail" at bounding box center [102, 302] width 89 height 23
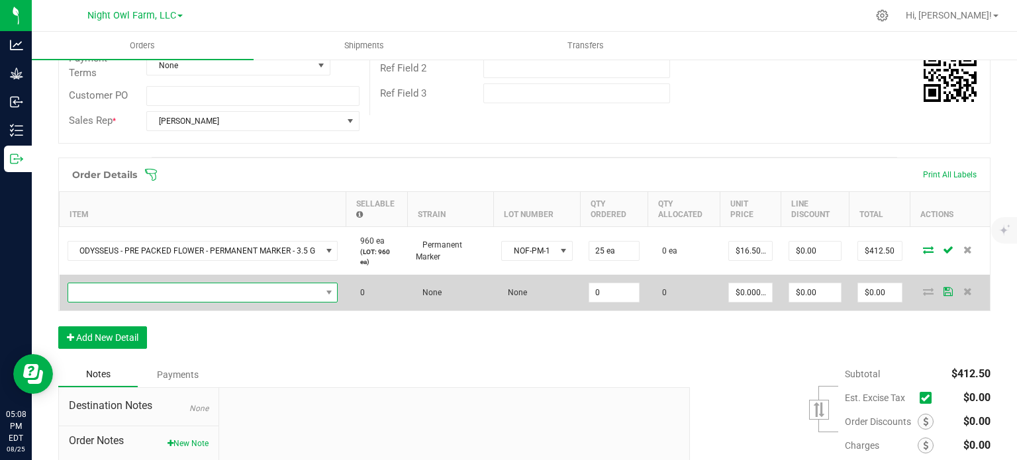
click at [133, 295] on span "NO DATA FOUND" at bounding box center [194, 292] width 253 height 19
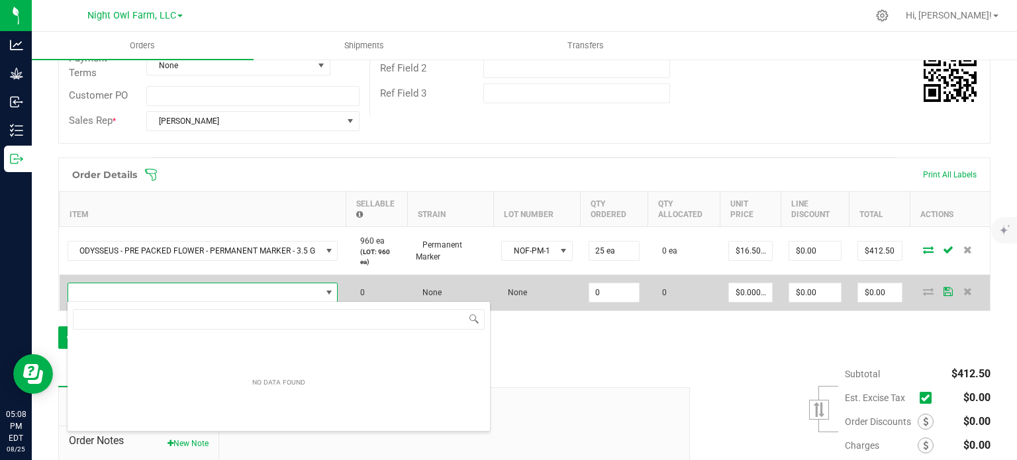
scroll to position [19, 269]
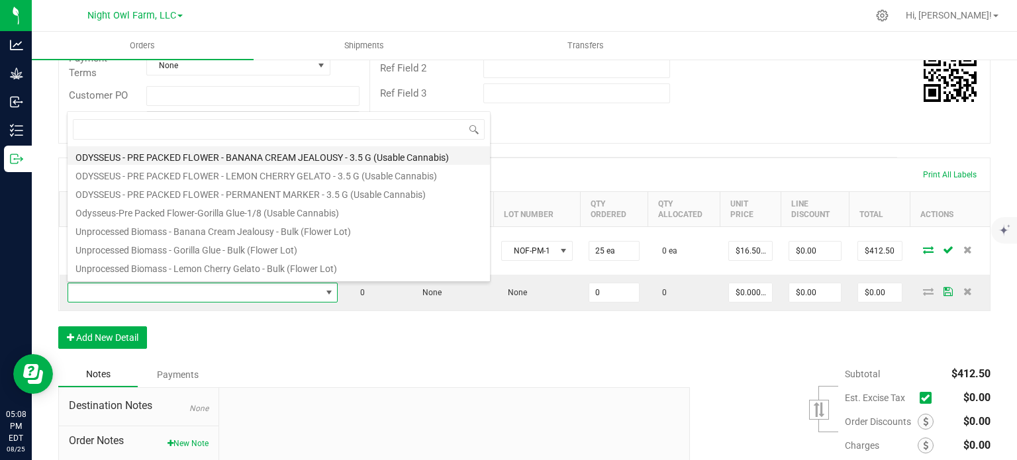
click at [170, 155] on li "ODYSSEUS - PRE PACKED FLOWER - BANANA CREAM JEALOUSY - 3.5 G (Usable Cannabis)" at bounding box center [279, 155] width 422 height 19
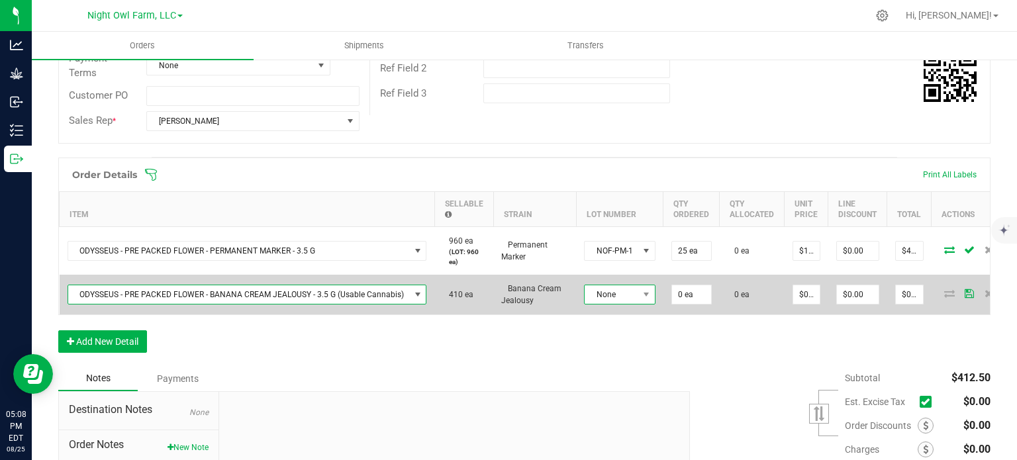
click at [607, 295] on span "None" at bounding box center [612, 294] width 54 height 19
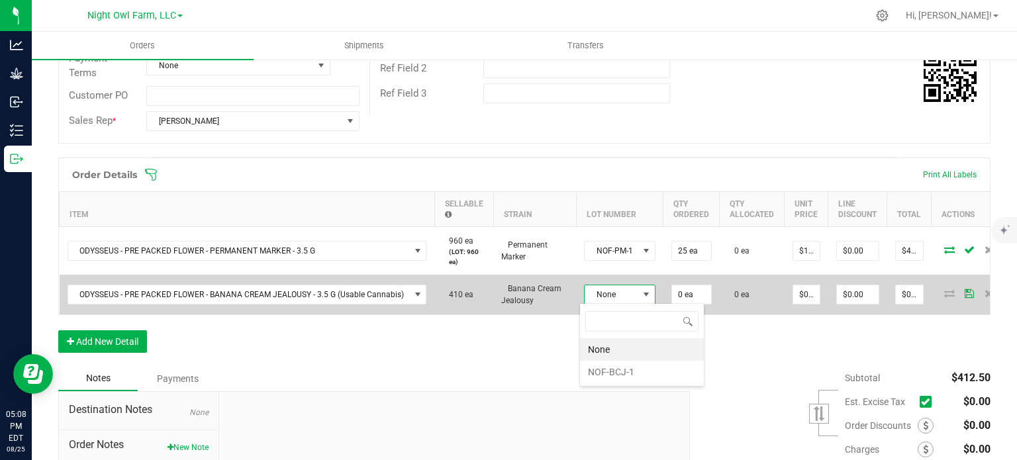
scroll to position [19, 71]
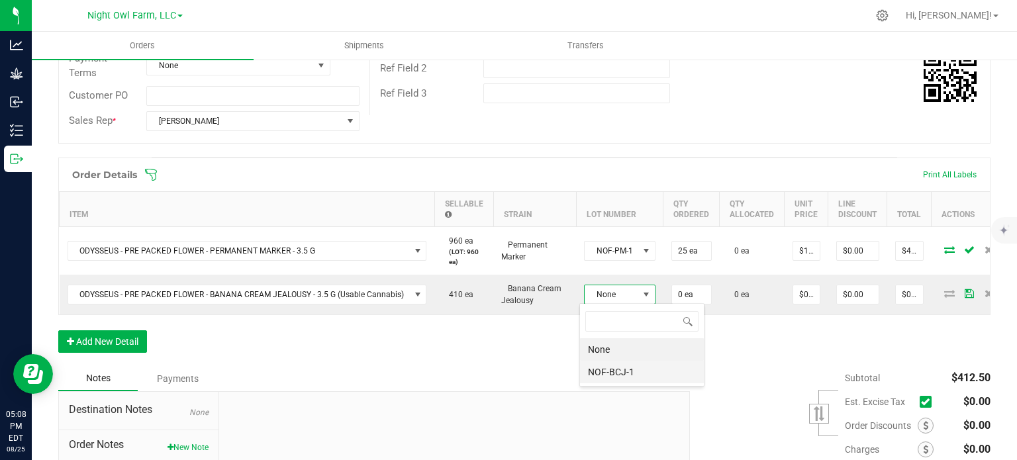
click at [611, 373] on li "NOF-BCJ-1" at bounding box center [642, 372] width 124 height 23
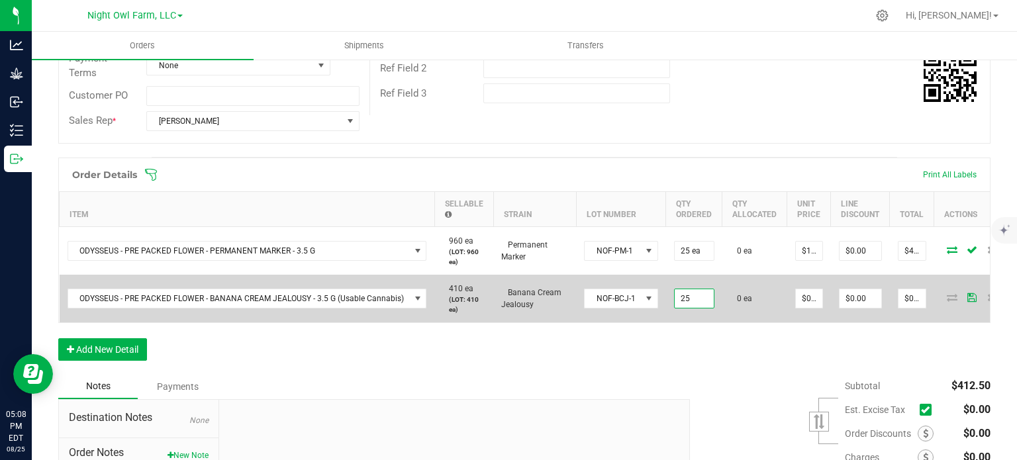
type input "25 ea"
type input "0"
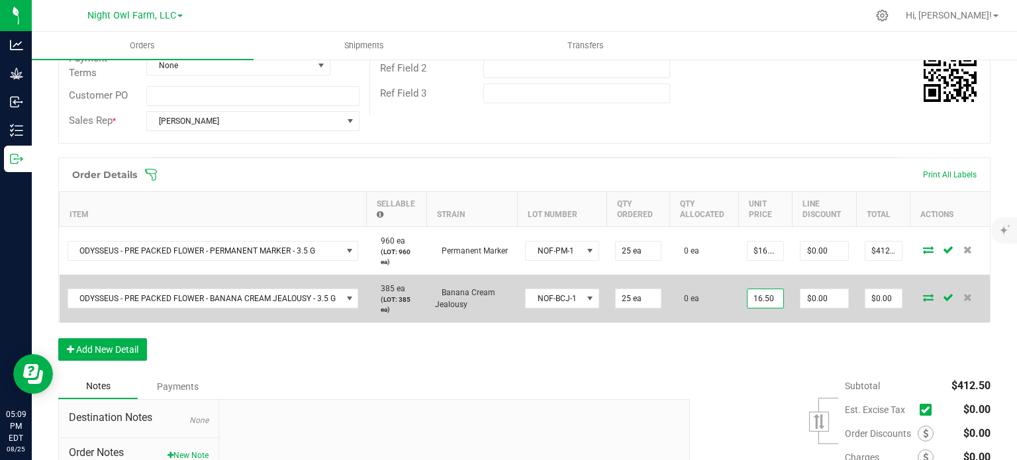
type input "$16.50000"
type input "0"
type input "$412.50"
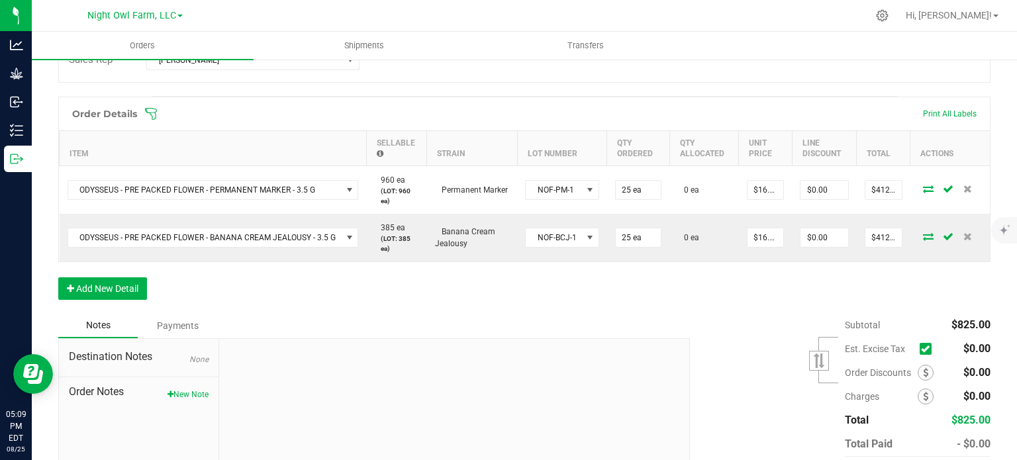
scroll to position [307, 0]
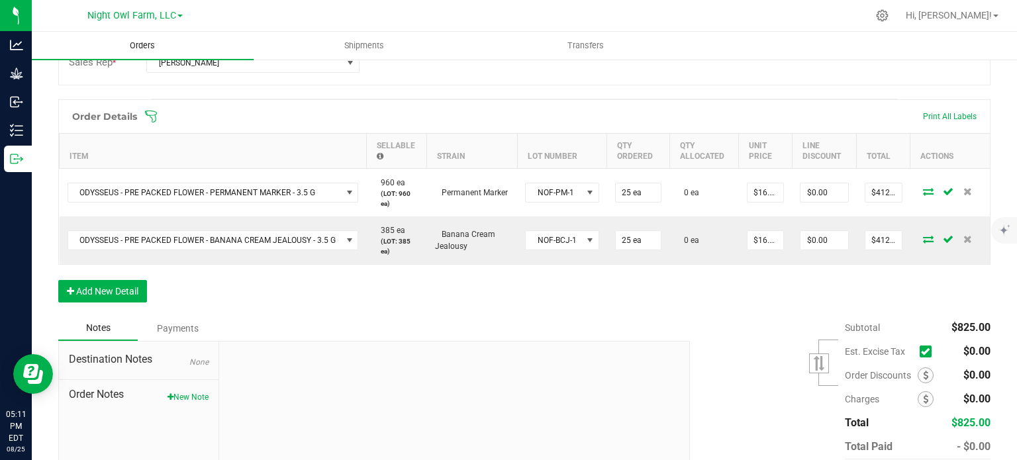
click at [146, 45] on span "Orders" at bounding box center [142, 46] width 61 height 12
